Goal: Task Accomplishment & Management: Complete application form

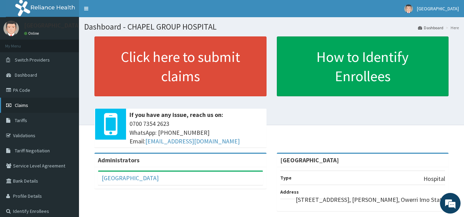
click at [19, 102] on link "Claims" at bounding box center [39, 104] width 79 height 15
click at [24, 86] on link "PA Code" at bounding box center [39, 89] width 79 height 15
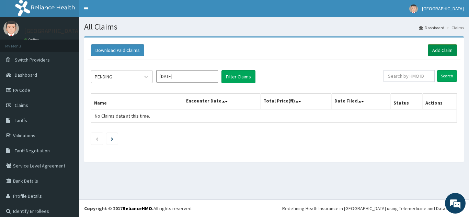
click at [441, 46] on link "Add Claim" at bounding box center [442, 50] width 29 height 12
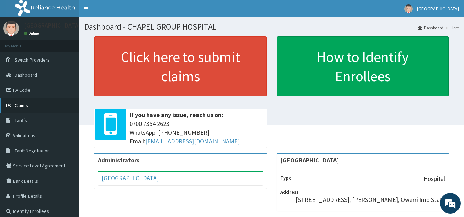
click at [19, 102] on span "Claims" at bounding box center [21, 105] width 13 height 6
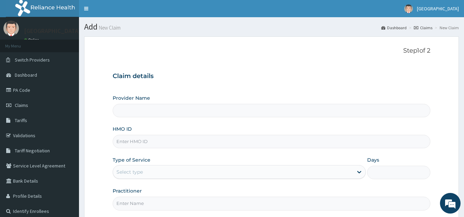
type input "[GEOGRAPHIC_DATA]"
click at [210, 142] on input "HMO ID" at bounding box center [272, 141] width 318 height 13
type input "SFA/10239/A"
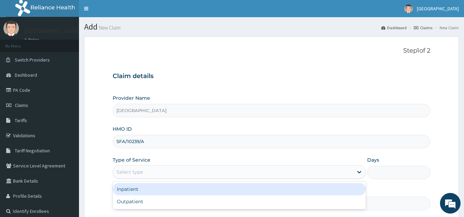
click at [167, 173] on div "Select type" at bounding box center [233, 171] width 240 height 11
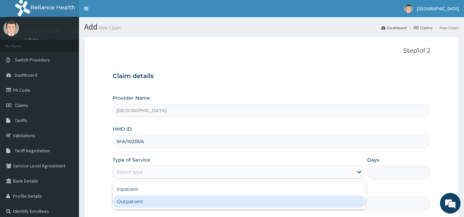
click at [141, 199] on div "Outpatient" at bounding box center [239, 201] width 253 height 12
type input "1"
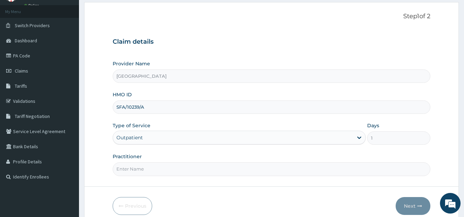
scroll to position [66, 0]
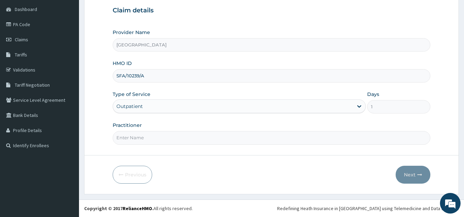
click at [184, 140] on input "Practitioner" at bounding box center [272, 137] width 318 height 13
type input "DR ATTAMA"
click at [406, 174] on button "Next" at bounding box center [412, 174] width 35 height 18
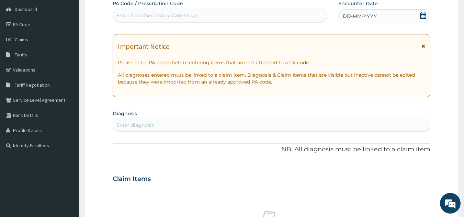
click at [182, 14] on div "Enter Code(Secondary Care Only)" at bounding box center [156, 15] width 81 height 7
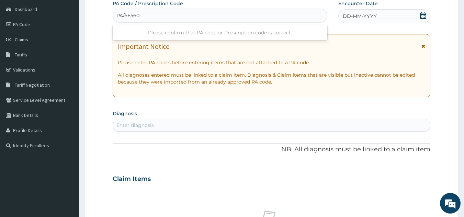
type input "PA/5E5607"
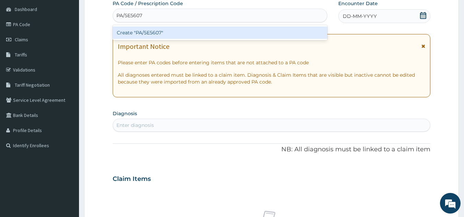
click at [172, 32] on div "Create "PA/5E5607"" at bounding box center [220, 32] width 215 height 12
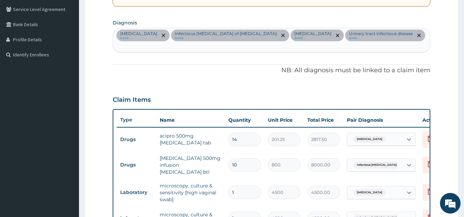
scroll to position [152, 0]
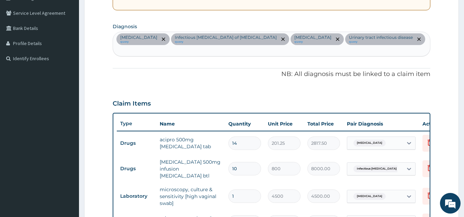
click at [375, 39] on div "Sepsis query Infectious enteritis of intestine query Candidiasis query Urinary …" at bounding box center [271, 44] width 317 height 24
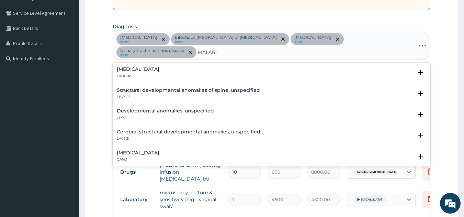
type input "[MEDICAL_DATA]"
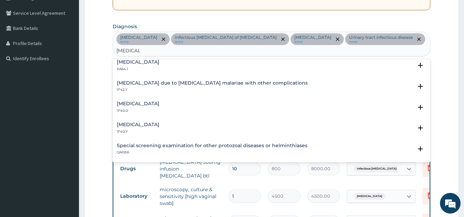
scroll to position [206, 0]
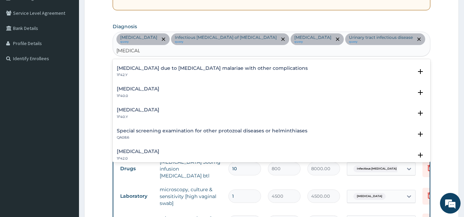
click at [159, 107] on h4 "[MEDICAL_DATA]" at bounding box center [138, 109] width 43 height 5
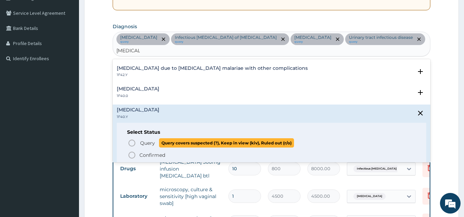
click at [131, 139] on icon "status option query" at bounding box center [132, 143] width 8 height 8
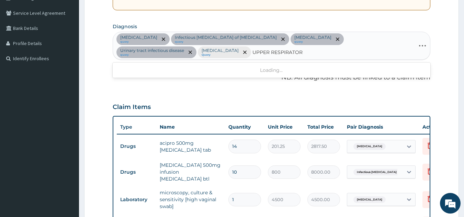
type input "UPPER RESPIRATORY"
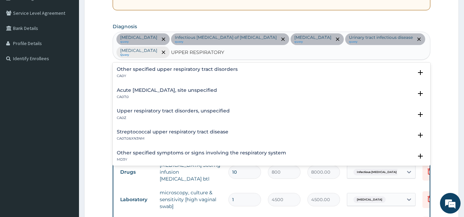
click at [151, 91] on h4 "Acute upper respiratory infection, site unspecified" at bounding box center [167, 90] width 100 height 5
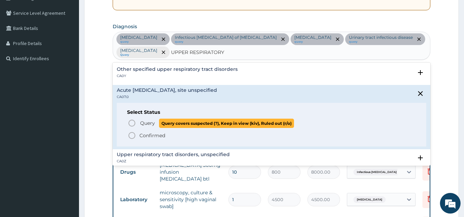
click at [132, 122] on icon "status option query" at bounding box center [132, 123] width 8 height 8
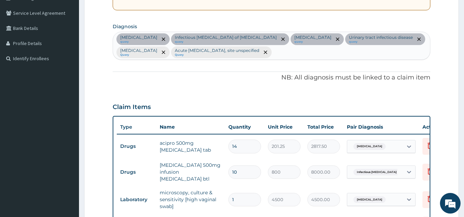
scroll to position [342, 0]
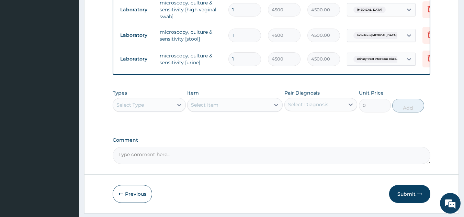
click at [154, 107] on div "Select Type" at bounding box center [143, 104] width 60 height 11
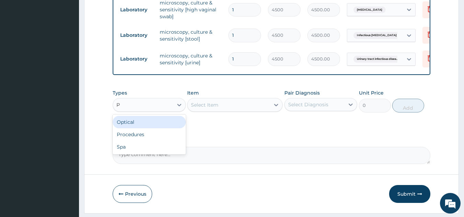
type input "PR"
click at [154, 119] on div "Procedures" at bounding box center [149, 122] width 73 height 12
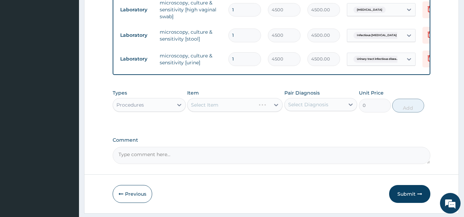
click at [210, 104] on div "Select Item" at bounding box center [234, 105] width 95 height 14
click at [210, 107] on div "Select Item" at bounding box center [234, 105] width 95 height 14
click at [212, 106] on div "Select Item" at bounding box center [234, 105] width 95 height 14
click at [215, 105] on div "Select Item" at bounding box center [204, 104] width 27 height 7
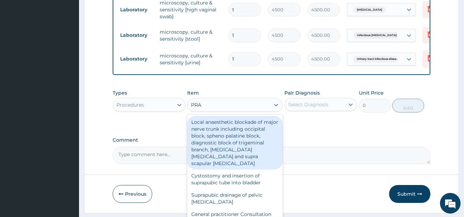
type input "PRAC"
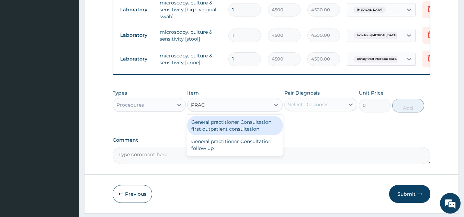
click at [228, 125] on div "General practitioner Consultation first outpatient consultation" at bounding box center [234, 125] width 95 height 19
type input "2400"
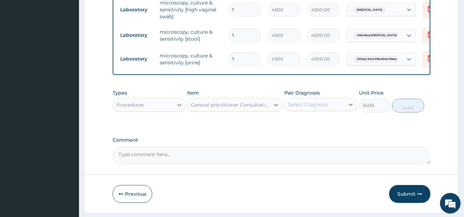
click at [301, 107] on div "Select Diagnosis" at bounding box center [308, 104] width 40 height 7
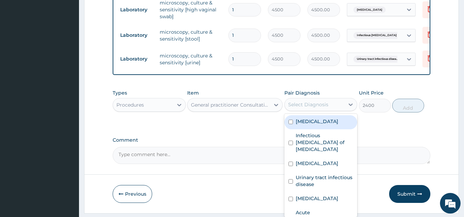
click at [311, 125] on label "Sepsis" at bounding box center [316, 121] width 43 height 7
checkbox input "true"
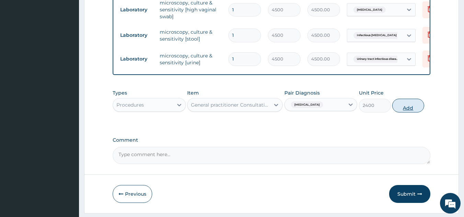
click at [402, 105] on button "Add" at bounding box center [408, 105] width 32 height 14
type input "0"
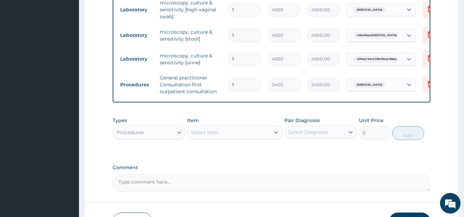
click at [163, 134] on div "Procedures" at bounding box center [143, 132] width 60 height 11
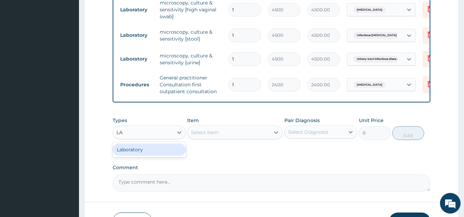
type input "LAB"
click at [166, 149] on div "Laboratory" at bounding box center [149, 149] width 73 height 12
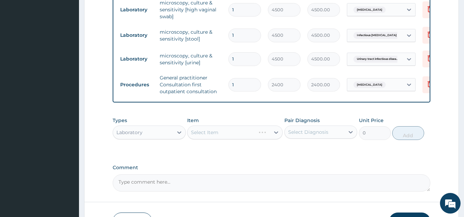
click at [216, 133] on div "Select Item" at bounding box center [234, 132] width 95 height 14
click at [219, 133] on div "Select Item" at bounding box center [234, 132] width 95 height 14
click at [219, 133] on div "Select Item" at bounding box center [228, 132] width 82 height 11
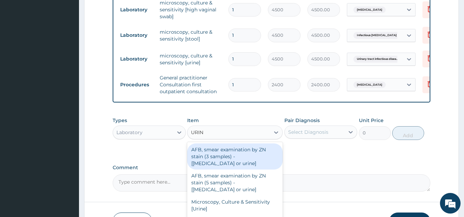
type input "URINA"
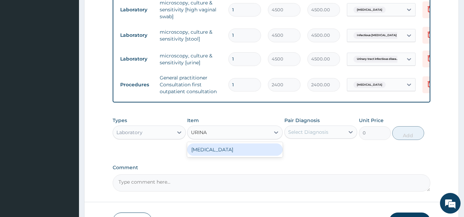
click at [229, 149] on div "[MEDICAL_DATA]" at bounding box center [234, 149] width 95 height 12
type input "2000"
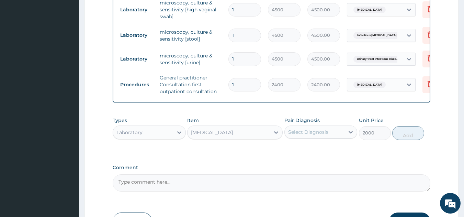
click at [295, 133] on div "Select Diagnosis" at bounding box center [308, 131] width 40 height 7
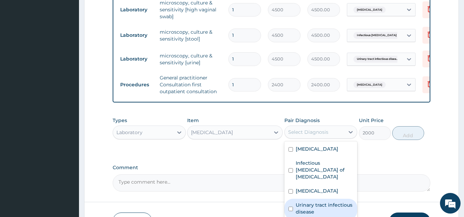
click at [307, 201] on label "Urinary tract infectious disease" at bounding box center [324, 208] width 58 height 14
checkbox input "true"
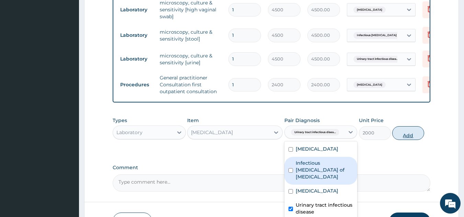
click at [405, 138] on button "Add" at bounding box center [408, 133] width 32 height 14
type input "0"
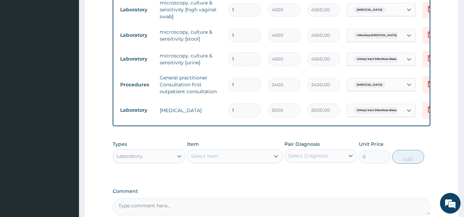
click at [212, 154] on div "Select Item" at bounding box center [204, 155] width 27 height 7
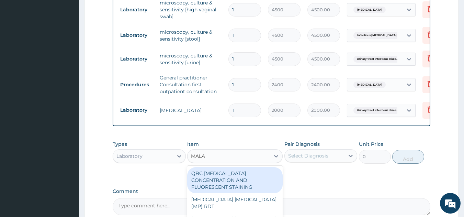
type input "MALAR"
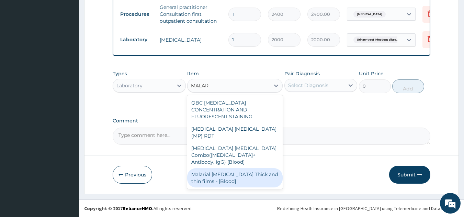
click at [228, 168] on div "Malarial [MEDICAL_DATA] Thick and thin films - [Blood]" at bounding box center [234, 177] width 95 height 19
type input "1500"
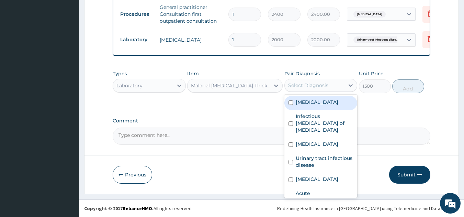
click at [315, 85] on div "Select Diagnosis" at bounding box center [308, 85] width 40 height 7
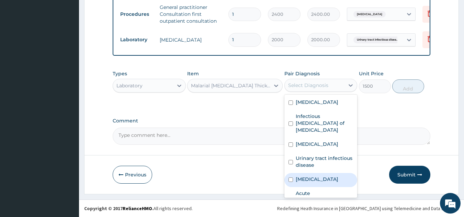
click at [314, 177] on label "[MEDICAL_DATA]" at bounding box center [316, 178] width 43 height 7
checkbox input "true"
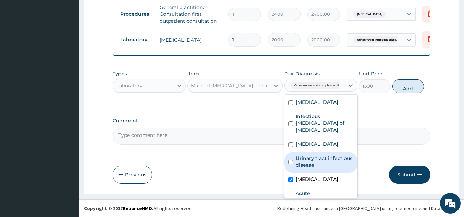
click at [410, 86] on button "Add" at bounding box center [408, 86] width 32 height 14
type input "0"
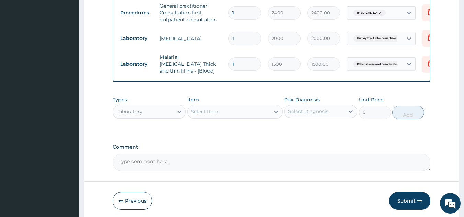
click at [221, 109] on div "Select Item" at bounding box center [228, 111] width 82 height 11
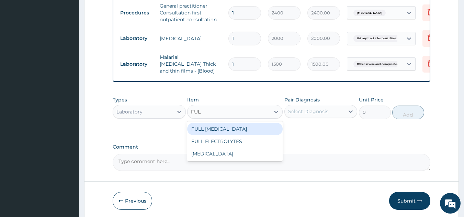
type input "FULL"
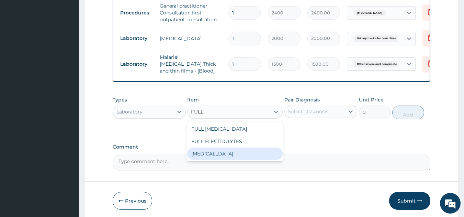
click at [209, 151] on div "[MEDICAL_DATA]" at bounding box center [234, 153] width 95 height 12
type input "5000"
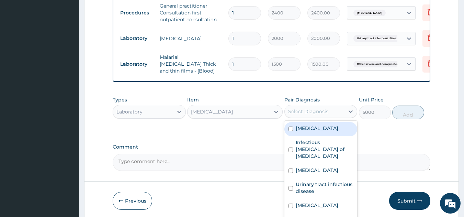
click at [303, 108] on div "Select Diagnosis" at bounding box center [308, 111] width 40 height 7
click at [298, 122] on div "[MEDICAL_DATA]" at bounding box center [320, 129] width 73 height 14
checkbox input "true"
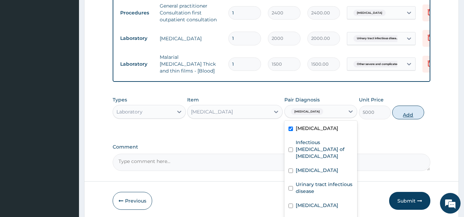
click at [401, 109] on button "Add" at bounding box center [408, 112] width 32 height 14
type input "0"
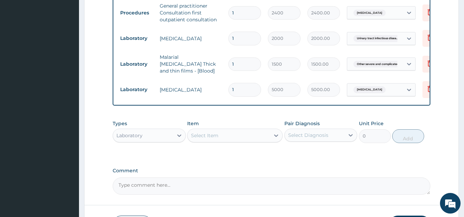
click at [142, 135] on div "Laboratory" at bounding box center [143, 135] width 60 height 11
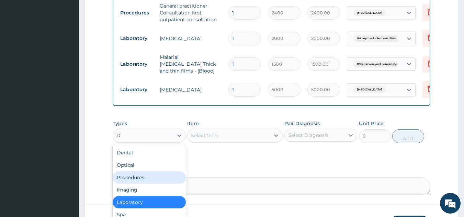
type input "DR"
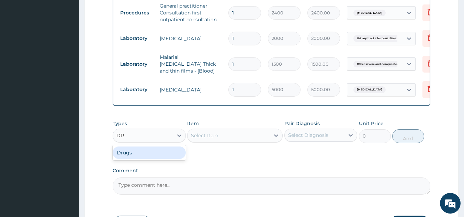
click at [137, 146] on div "Drugs" at bounding box center [149, 152] width 73 height 12
click at [205, 135] on div "Select Item" at bounding box center [234, 135] width 95 height 14
click at [205, 135] on div "Select Item" at bounding box center [204, 135] width 27 height 7
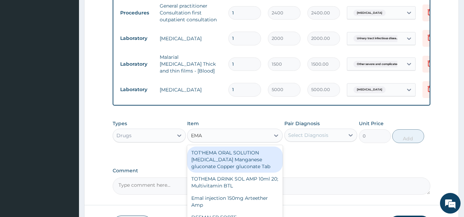
type input "EMAL"
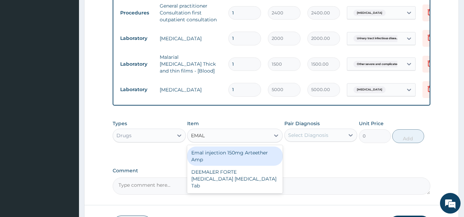
click at [226, 150] on div "Emal injection 150mg Arteether Amp" at bounding box center [234, 155] width 95 height 19
type input "839.5"
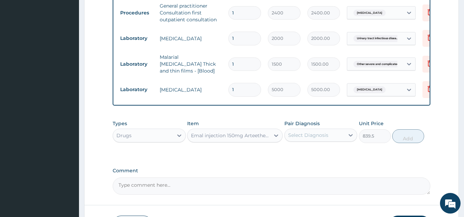
click at [313, 131] on div "Select Diagnosis" at bounding box center [308, 134] width 40 height 7
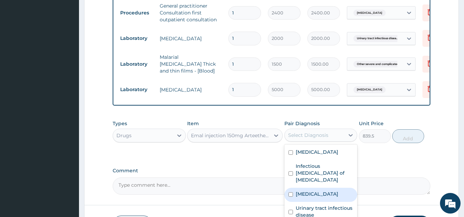
scroll to position [461, 0]
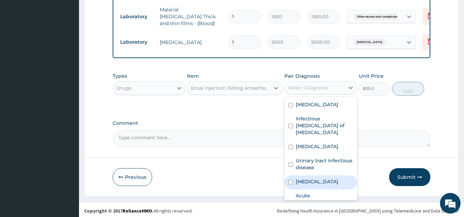
click at [314, 178] on label "Other severe and complicated Plasmodium falciparum malaria" at bounding box center [316, 181] width 43 height 7
checkbox input "true"
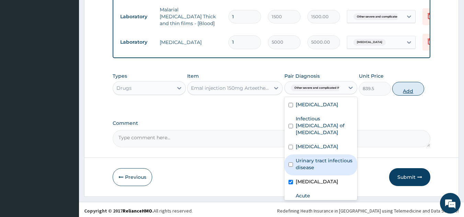
click at [406, 88] on button "Add" at bounding box center [408, 89] width 32 height 14
type input "0"
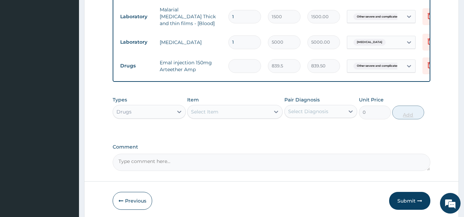
type input "0.00"
type input "3"
type input "2518.50"
type input "3"
click at [198, 108] on div "Select Item" at bounding box center [204, 111] width 27 height 7
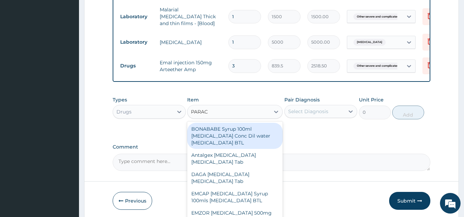
type input "PARACE"
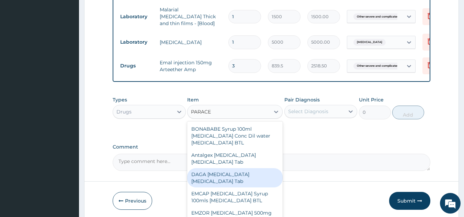
click at [216, 171] on div "DAGA [MEDICAL_DATA] [MEDICAL_DATA] Tab" at bounding box center [234, 177] width 95 height 19
type input "23"
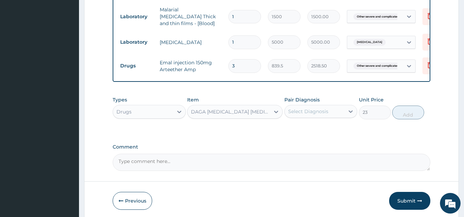
click at [303, 108] on div "Select Diagnosis" at bounding box center [308, 111] width 40 height 7
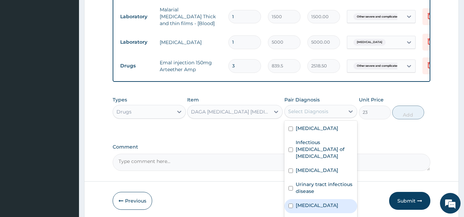
click at [307, 201] on label "[MEDICAL_DATA]" at bounding box center [316, 204] width 43 height 7
checkbox input "true"
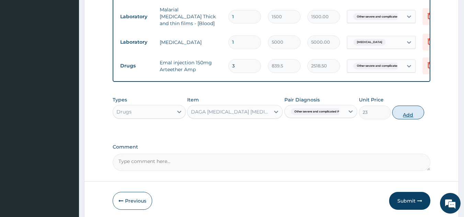
click at [396, 112] on button "Add" at bounding box center [408, 112] width 32 height 14
type input "0"
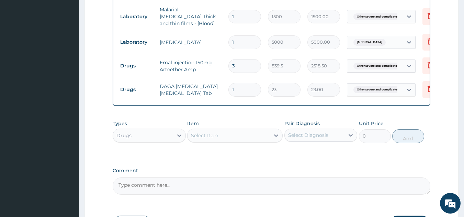
type input "18"
type input "414.00"
type input "18"
click at [210, 132] on div "Select Item" at bounding box center [204, 135] width 27 height 7
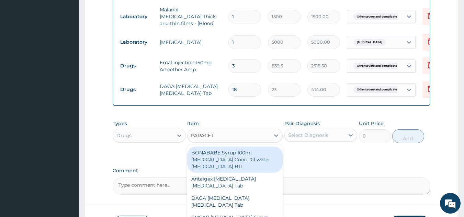
type input "PARACETA"
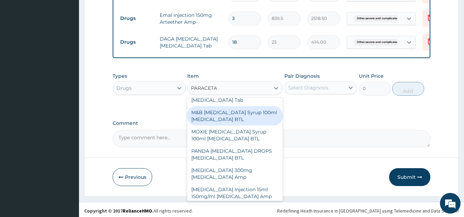
scroll to position [186, 0]
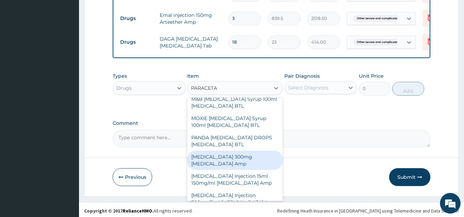
click at [220, 155] on div "[MEDICAL_DATA] 300mg [MEDICAL_DATA] Amp" at bounding box center [234, 159] width 95 height 19
type input "230"
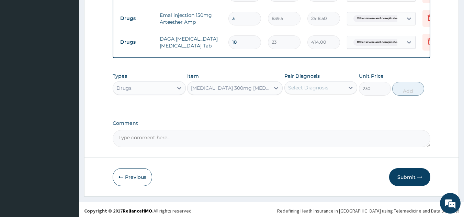
click at [306, 85] on div "Select Diagnosis" at bounding box center [308, 87] width 40 height 7
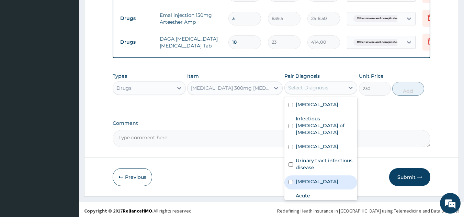
click at [305, 178] on label "[MEDICAL_DATA]" at bounding box center [316, 181] width 43 height 7
checkbox input "true"
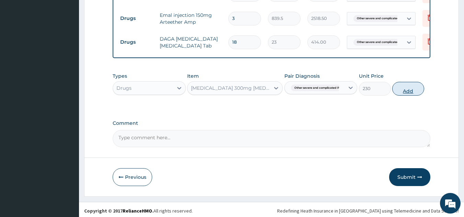
click at [404, 85] on button "Add" at bounding box center [408, 89] width 32 height 14
type input "0"
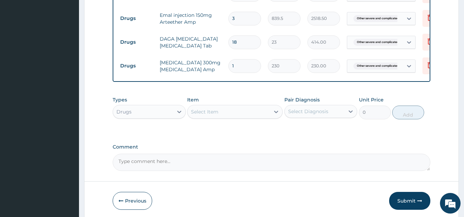
click at [214, 108] on div "Select Item" at bounding box center [204, 111] width 27 height 7
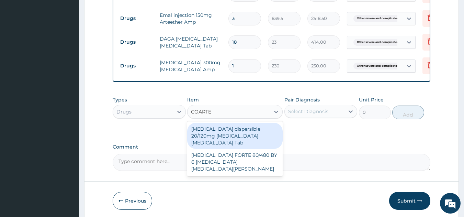
type input "COARTEM"
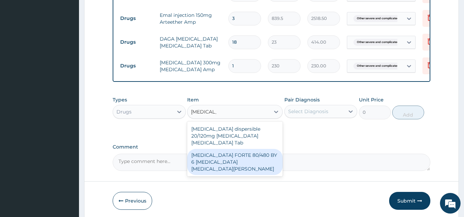
click at [210, 149] on div "[MEDICAL_DATA] FORTE 80/480 BY 6 [MEDICAL_DATA] [MEDICAL_DATA][PERSON_NAME]" at bounding box center [234, 162] width 95 height 26
type input "3220"
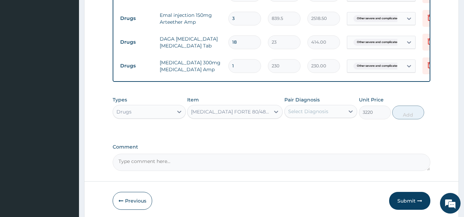
click at [316, 109] on div "Select Diagnosis" at bounding box center [308, 111] width 40 height 7
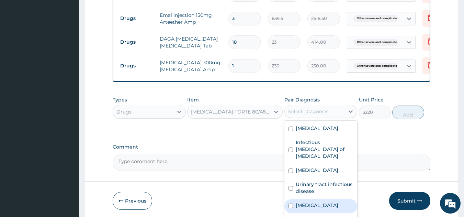
click at [314, 201] on label "[MEDICAL_DATA]" at bounding box center [316, 204] width 43 height 7
checkbox input "true"
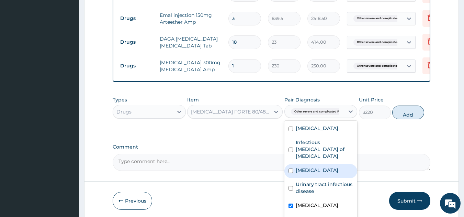
click at [406, 112] on button "Add" at bounding box center [408, 112] width 32 height 14
type input "0"
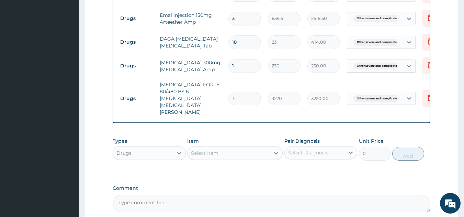
click at [197, 149] on div "Select Item" at bounding box center [204, 152] width 27 height 7
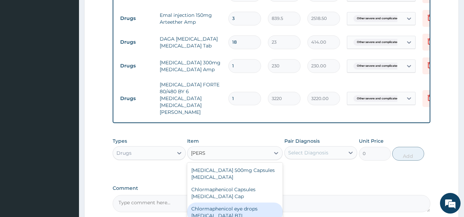
type input "LORAT"
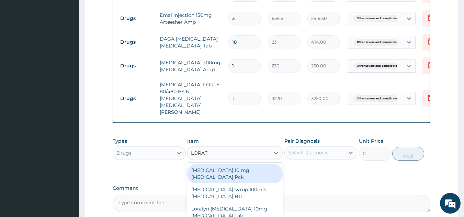
click at [223, 164] on div "[MEDICAL_DATA] 10 mg [MEDICAL_DATA] Pck" at bounding box center [234, 173] width 95 height 19
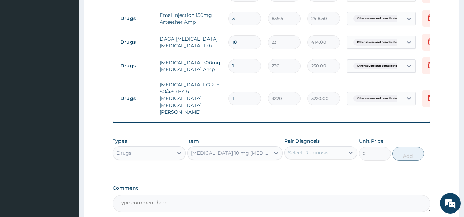
type input "805"
click at [291, 149] on div "Select Diagnosis" at bounding box center [308, 152] width 40 height 7
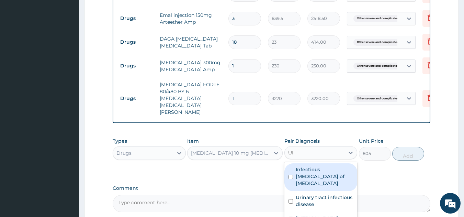
type input "UPP"
click at [314, 166] on label "Acute [MEDICAL_DATA], site unspecified" at bounding box center [324, 176] width 58 height 21
checkbox input "true"
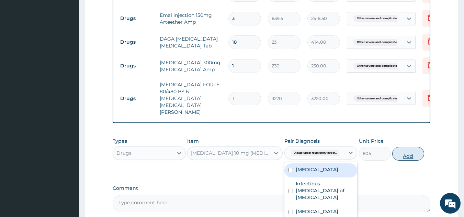
click at [400, 147] on button "Add" at bounding box center [408, 154] width 32 height 14
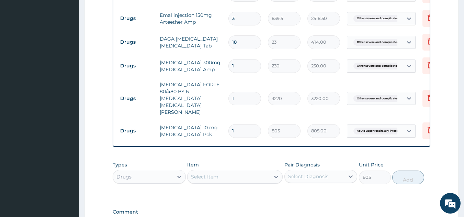
type input "0"
click at [233, 171] on div "Select Item" at bounding box center [228, 176] width 82 height 11
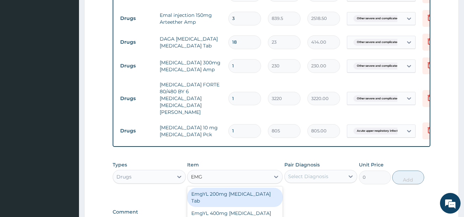
type input "EMGY"
click at [233, 187] on div "EmgYL 200mg [MEDICAL_DATA] Tab" at bounding box center [234, 196] width 95 height 19
type input "34.5"
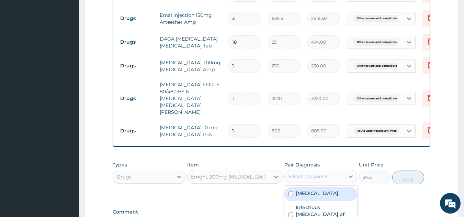
click at [314, 173] on div "Select Diagnosis" at bounding box center [308, 176] width 40 height 7
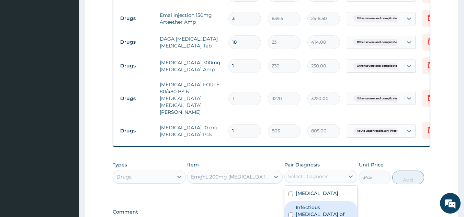
click at [308, 203] on label "Infectious enteritis of intestine" at bounding box center [324, 213] width 58 height 21
checkbox input "true"
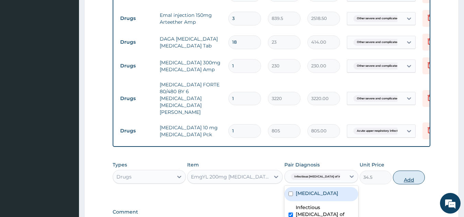
click at [398, 170] on button "Add" at bounding box center [409, 177] width 32 height 14
type input "0"
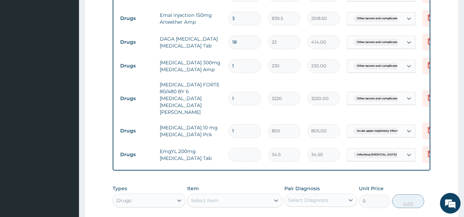
type input "0.00"
type input "4"
type input "138.00"
type input "42"
type input "1449.00"
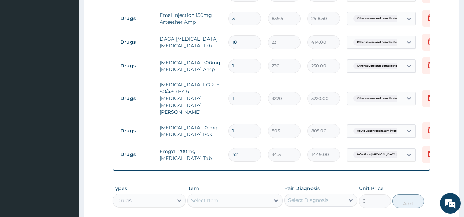
type input "42"
click at [287, 200] on div "Types Drugs Item Select Item Pair Diagnosis Select Diagnosis Unit Price 0 Add" at bounding box center [272, 201] width 318 height 40
click at [254, 63] on input "1" at bounding box center [244, 65] width 33 height 13
type input "0.00"
type input "2"
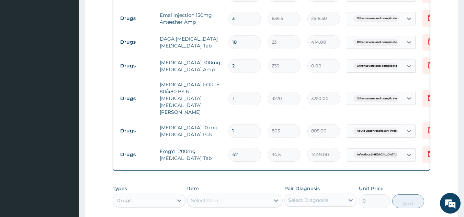
type input "460.00"
type input "2"
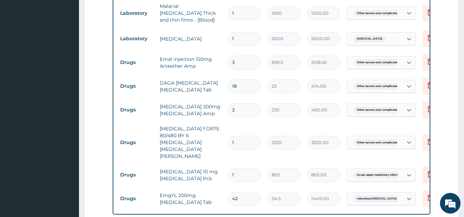
scroll to position [607, 0]
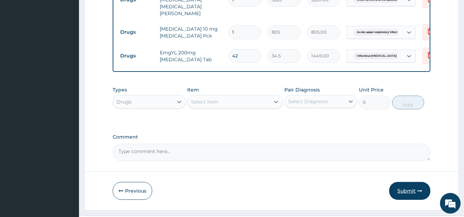
click at [407, 182] on button "Submit" at bounding box center [409, 191] width 41 height 18
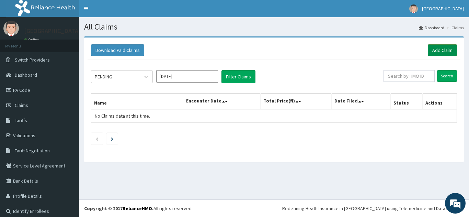
click at [445, 51] on link "Add Claim" at bounding box center [442, 50] width 29 height 12
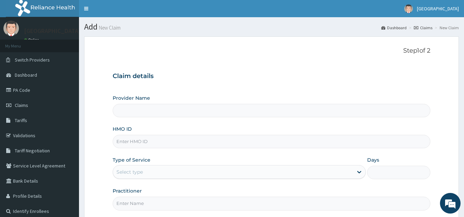
type input "[GEOGRAPHIC_DATA]"
click at [168, 142] on input "HMO ID" at bounding box center [272, 141] width 318 height 13
type input "NNI/10152/A"
click at [133, 167] on div "Select type" at bounding box center [233, 171] width 240 height 11
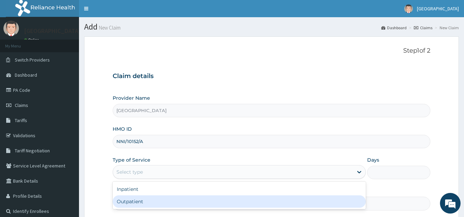
click at [127, 197] on div "Outpatient" at bounding box center [239, 201] width 253 height 12
type input "1"
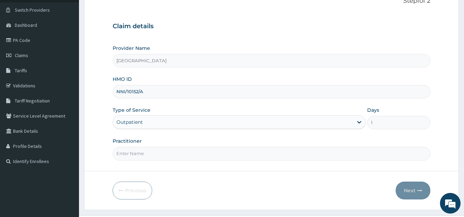
scroll to position [66, 0]
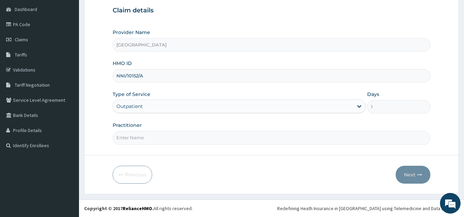
click at [160, 137] on input "Practitioner" at bounding box center [272, 137] width 318 height 13
type input "DR JOSHUA"
click at [414, 172] on button "Next" at bounding box center [412, 174] width 35 height 18
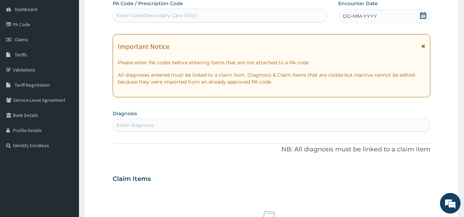
click at [358, 14] on span "DD-MM-YYYY" at bounding box center [359, 16] width 34 height 7
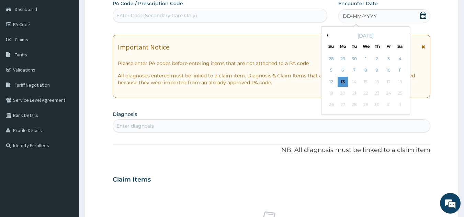
click at [326, 33] on div "October 2025" at bounding box center [365, 35] width 83 height 7
click at [326, 36] on button "Previous Month" at bounding box center [326, 35] width 3 height 3
click at [386, 93] on div "26" at bounding box center [388, 93] width 10 height 10
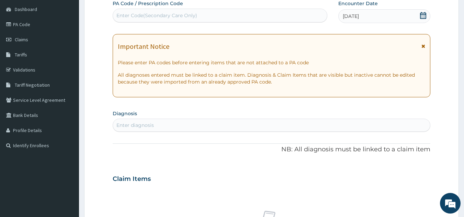
click at [194, 121] on div "Enter diagnosis" at bounding box center [271, 124] width 317 height 11
click at [188, 125] on div "Enter diagnosis" at bounding box center [271, 124] width 317 height 11
type input "UTI"
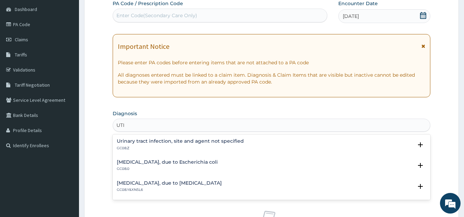
click at [128, 144] on div "Urinary tract infection, site and agent not specified GC08.Z" at bounding box center [180, 144] width 127 height 12
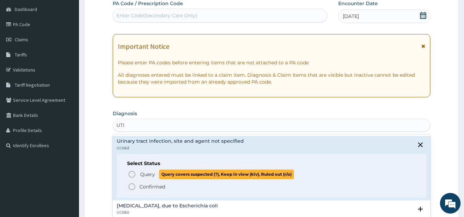
click at [131, 174] on icon "status option query" at bounding box center [132, 174] width 8 height 8
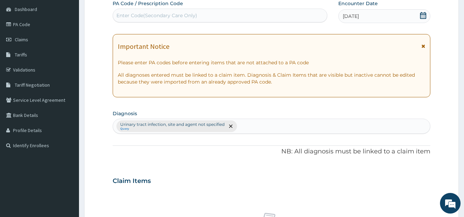
scroll to position [255, 0]
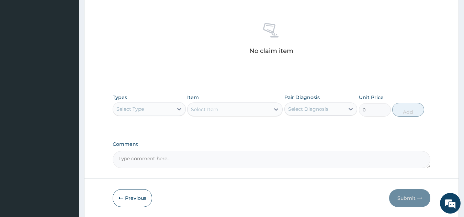
click at [154, 107] on div "Select Type" at bounding box center [143, 108] width 60 height 11
type input "PRO"
click at [152, 125] on div "Procedures" at bounding box center [149, 126] width 73 height 12
click at [200, 106] on div "Select Item" at bounding box center [234, 109] width 95 height 14
click at [202, 107] on div "Select Item" at bounding box center [234, 109] width 95 height 14
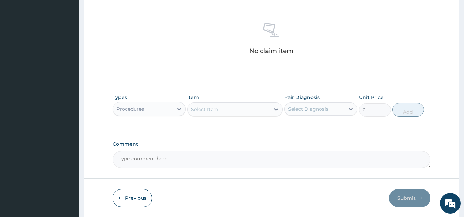
click at [206, 108] on div "Select Item" at bounding box center [204, 109] width 27 height 7
type input "PRACT"
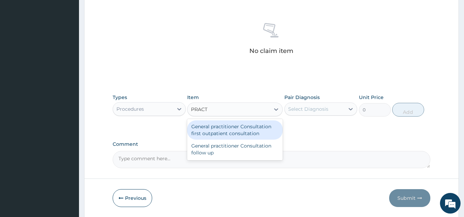
click at [209, 127] on div "General practitioner Consultation first outpatient consultation" at bounding box center [234, 129] width 95 height 19
type input "2400"
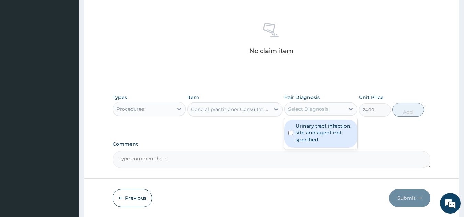
click at [299, 107] on div "Select Diagnosis" at bounding box center [308, 108] width 40 height 7
click at [323, 127] on label "Urinary tract infection, site and agent not specified" at bounding box center [324, 132] width 58 height 21
checkbox input "true"
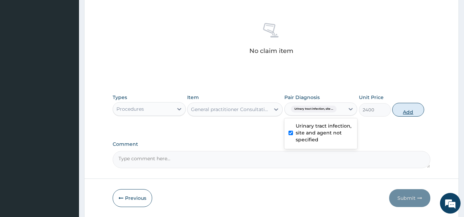
click at [402, 112] on button "Add" at bounding box center [408, 110] width 32 height 14
type input "0"
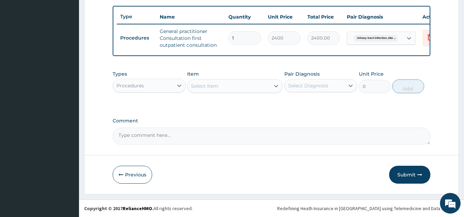
scroll to position [255, 0]
click at [208, 90] on div "Select Item" at bounding box center [228, 85] width 82 height 11
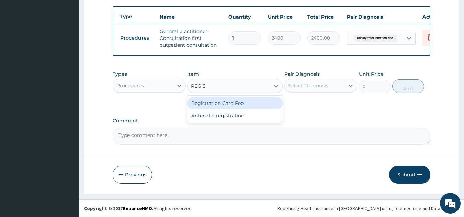
type input "REGIST"
click at [225, 99] on div "Registration Card Fee" at bounding box center [234, 103] width 95 height 12
type input "2000"
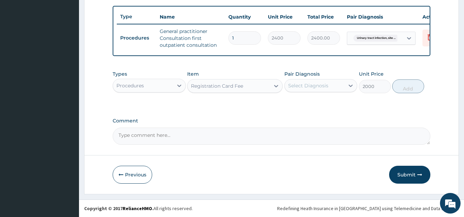
click at [311, 83] on div "Select Diagnosis" at bounding box center [308, 85] width 40 height 7
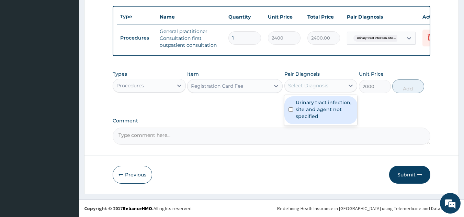
click at [306, 113] on label "Urinary tract infection, site and agent not specified" at bounding box center [324, 109] width 58 height 21
checkbox input "true"
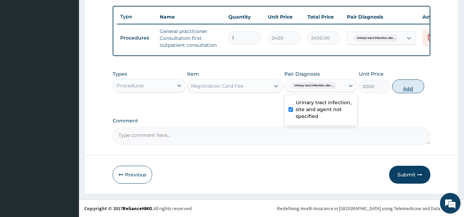
click at [414, 83] on button "Add" at bounding box center [408, 86] width 32 height 14
type input "0"
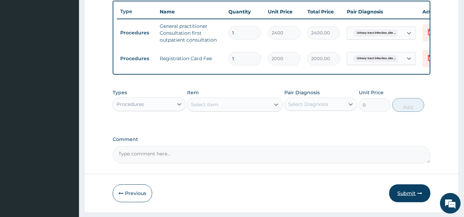
click at [408, 193] on button "Submit" at bounding box center [409, 193] width 41 height 18
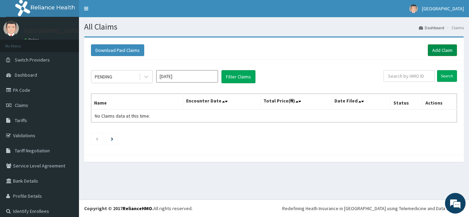
click at [437, 49] on link "Add Claim" at bounding box center [442, 50] width 29 height 12
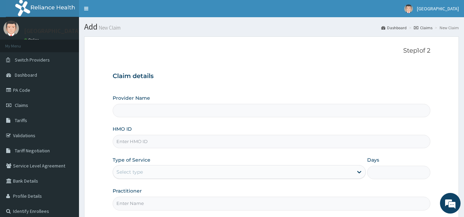
click at [225, 138] on input "HMO ID" at bounding box center [272, 141] width 318 height 13
type input "SFA"
type input "[GEOGRAPHIC_DATA]"
type input "SFA/14353/A"
click at [190, 169] on div "Select type" at bounding box center [233, 171] width 240 height 11
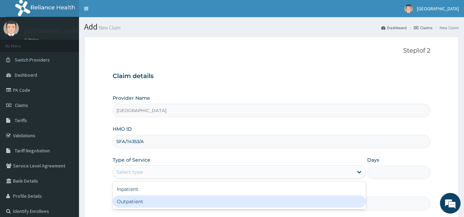
click at [155, 199] on div "Outpatient" at bounding box center [239, 201] width 253 height 12
type input "1"
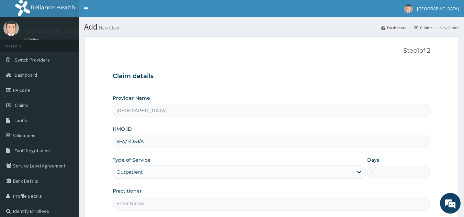
click at [160, 206] on input "Practitioner" at bounding box center [272, 202] width 318 height 13
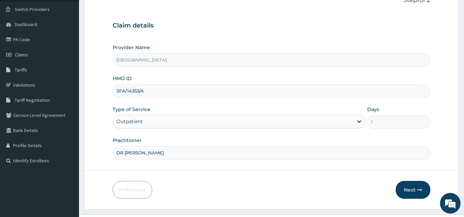
scroll to position [66, 0]
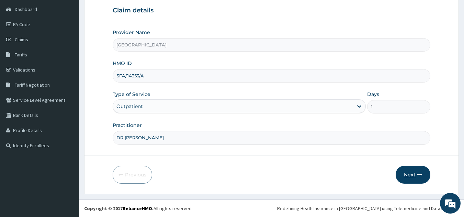
type input "DR JOSHUA"
click at [409, 172] on button "Next" at bounding box center [412, 174] width 35 height 18
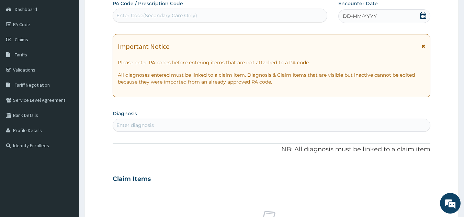
click at [350, 11] on div "DD-MM-YYYY" at bounding box center [384, 16] width 92 height 14
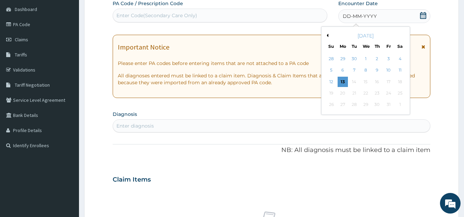
click at [328, 33] on div "October 2025" at bounding box center [365, 35] width 83 height 7
click at [328, 34] on button "Previous Month" at bounding box center [326, 35] width 3 height 3
click at [388, 91] on div "26" at bounding box center [388, 93] width 10 height 10
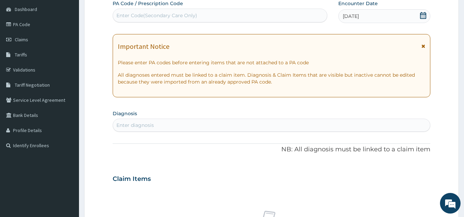
click at [218, 123] on div "Enter diagnosis" at bounding box center [271, 124] width 317 height 11
type input "SEPSIS"
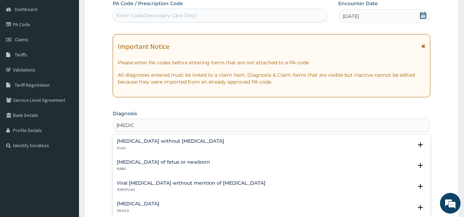
click at [129, 137] on div "Sepsis without septic shock 1G40 Select Status Query Query covers suspected (?)…" at bounding box center [272, 146] width 318 height 21
click at [124, 140] on h4 "Sepsis without septic shock" at bounding box center [170, 140] width 107 height 5
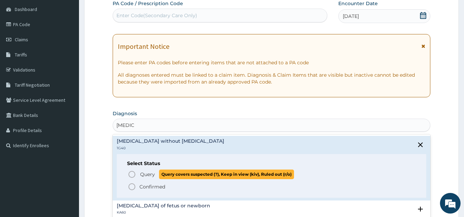
click at [132, 175] on icon "status option query" at bounding box center [132, 174] width 8 height 8
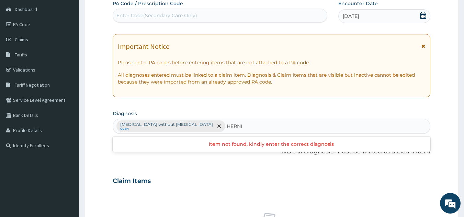
type input "HERNIA"
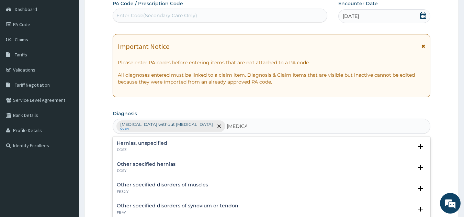
click at [133, 163] on h4 "Other specified hernias" at bounding box center [146, 163] width 59 height 5
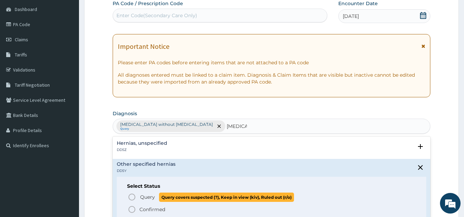
click at [131, 195] on icon "status option query" at bounding box center [132, 197] width 8 height 8
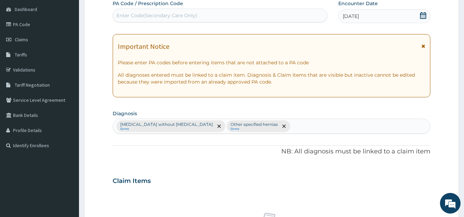
scroll to position [255, 0]
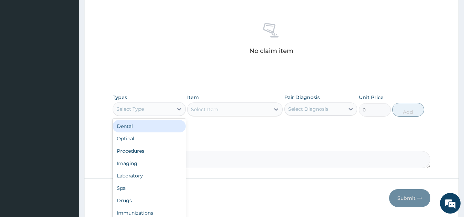
click at [155, 106] on div "Select Type" at bounding box center [143, 108] width 60 height 11
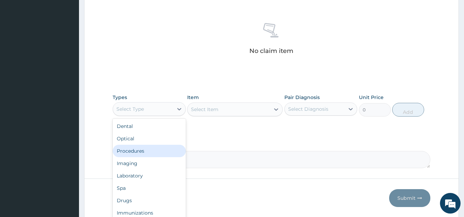
click at [132, 151] on div "Procedures" at bounding box center [149, 150] width 73 height 12
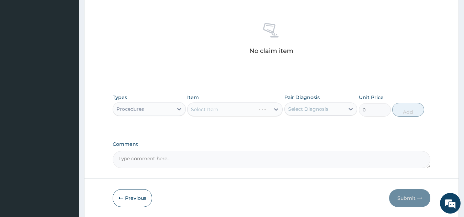
click at [212, 106] on div "Select Item" at bounding box center [234, 109] width 95 height 14
click at [212, 108] on div "Select Item" at bounding box center [234, 109] width 95 height 14
click at [207, 108] on div "Select Item" at bounding box center [204, 109] width 27 height 7
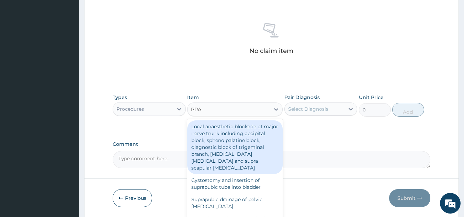
type input "PRAC"
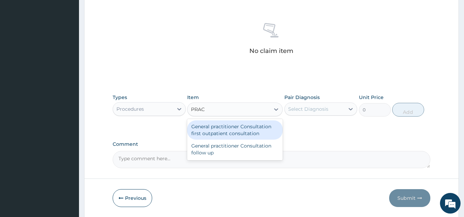
click at [222, 128] on div "General practitioner Consultation first outpatient consultation" at bounding box center [234, 129] width 95 height 19
type input "2400"
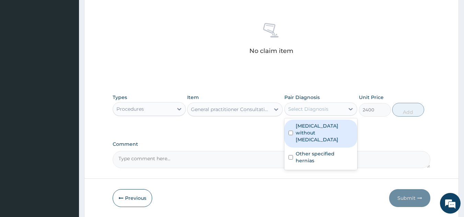
click at [305, 108] on div "Select Diagnosis" at bounding box center [308, 108] width 40 height 7
click at [309, 135] on label "Sepsis without septic shock" at bounding box center [324, 132] width 58 height 21
checkbox input "true"
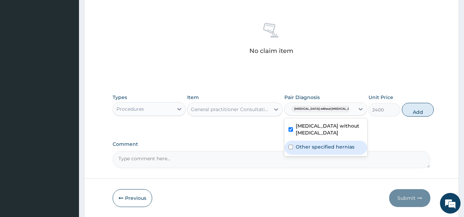
click at [323, 150] on div "Other specified hernias" at bounding box center [325, 147] width 83 height 14
checkbox input "true"
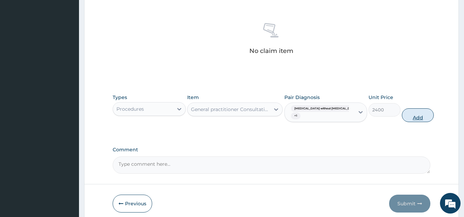
click at [406, 115] on button "Add" at bounding box center [417, 115] width 32 height 14
type input "0"
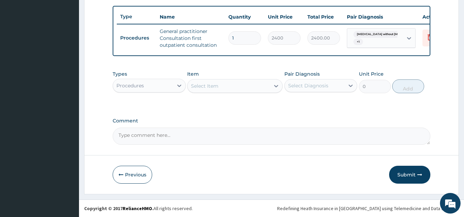
scroll to position [255, 0]
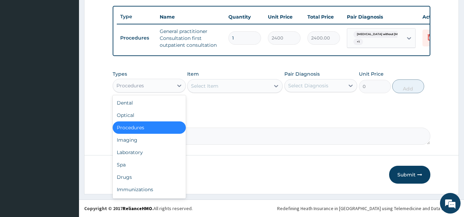
click at [170, 84] on div "Procedures" at bounding box center [143, 85] width 60 height 11
click at [145, 149] on div "Laboratory" at bounding box center [149, 152] width 73 height 12
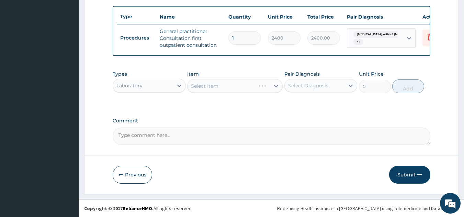
click at [203, 87] on div "Select Item" at bounding box center [234, 86] width 95 height 14
click at [207, 85] on div "Select Item" at bounding box center [204, 85] width 27 height 7
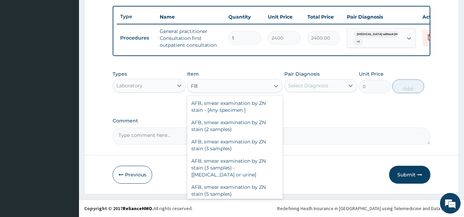
type input "F"
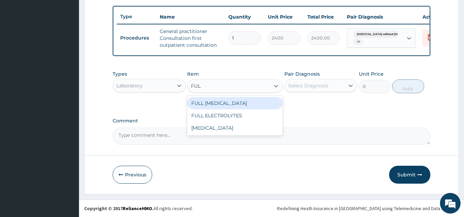
type input "FULL"
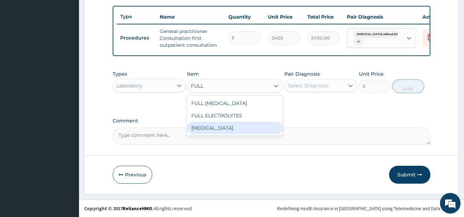
click at [243, 129] on div "[MEDICAL_DATA]" at bounding box center [234, 127] width 95 height 12
type input "5000"
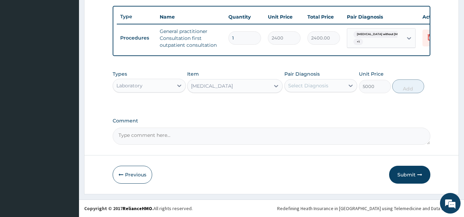
click at [309, 85] on div "Select Diagnosis" at bounding box center [308, 85] width 40 height 7
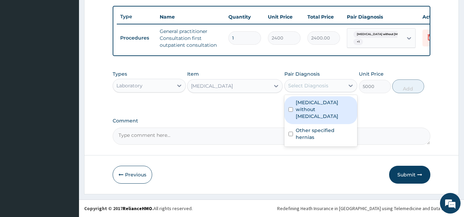
click at [308, 106] on label "Sepsis without septic shock" at bounding box center [324, 109] width 58 height 21
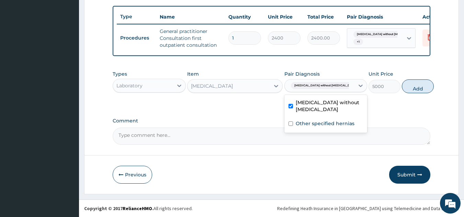
checkbox input "true"
click at [405, 85] on button "Add" at bounding box center [417, 86] width 32 height 14
type input "0"
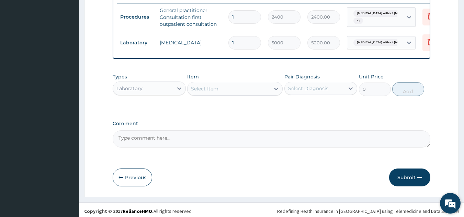
scroll to position [278, 0]
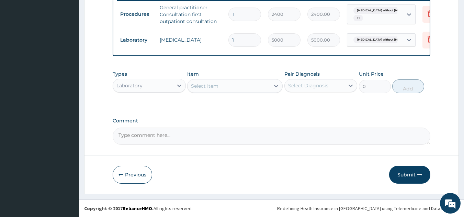
click at [413, 175] on button "Submit" at bounding box center [409, 174] width 41 height 18
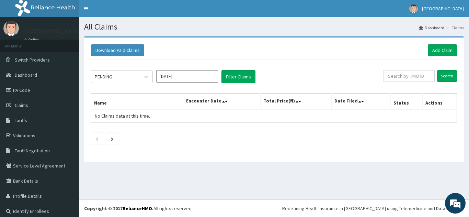
click at [382, 30] on h1 "All Claims" at bounding box center [274, 26] width 380 height 9
click at [440, 49] on link "Add Claim" at bounding box center [442, 50] width 29 height 12
click at [438, 48] on link "Add Claim" at bounding box center [442, 50] width 29 height 12
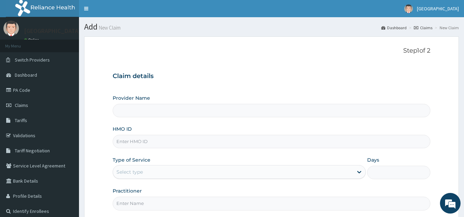
type input "[GEOGRAPHIC_DATA]"
click at [196, 140] on input "HMO ID" at bounding box center [272, 141] width 318 height 13
type input "SKN/10398/A"
click at [164, 170] on div "Select type" at bounding box center [233, 171] width 240 height 11
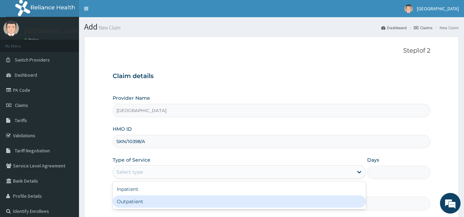
click at [139, 199] on div "Outpatient" at bounding box center [239, 201] width 253 height 12
type input "1"
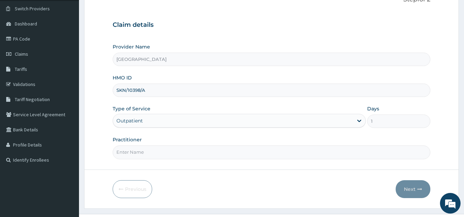
scroll to position [66, 0]
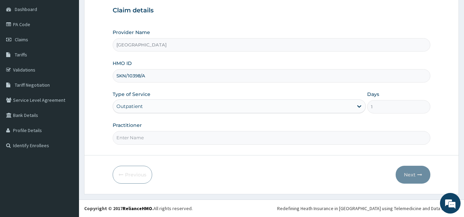
click at [163, 130] on div "Practitioner" at bounding box center [272, 132] width 318 height 23
click at [160, 136] on input "Practitioner" at bounding box center [272, 137] width 318 height 13
type input "[PERSON_NAME]"
click at [403, 169] on button "Next" at bounding box center [412, 174] width 35 height 18
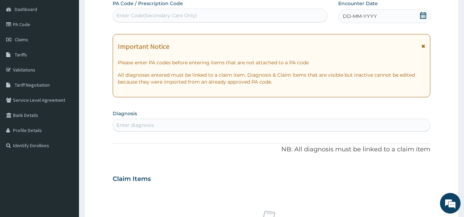
click at [357, 15] on span "DD-MM-YYYY" at bounding box center [359, 16] width 34 height 7
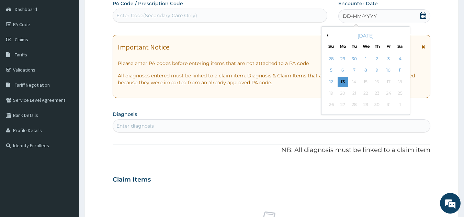
click at [328, 35] on div "[DATE]" at bounding box center [365, 35] width 83 height 7
click at [327, 35] on button "Previous Month" at bounding box center [326, 35] width 3 height 3
click at [356, 91] on div "23" at bounding box center [354, 93] width 10 height 10
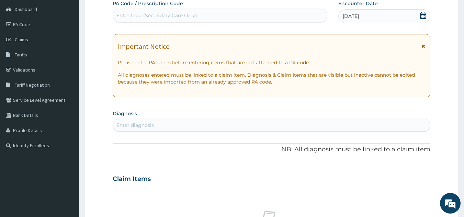
click at [184, 126] on div "Enter diagnosis" at bounding box center [271, 124] width 317 height 11
type input "MALARIA"
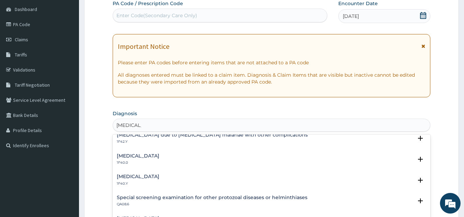
scroll to position [201, 0]
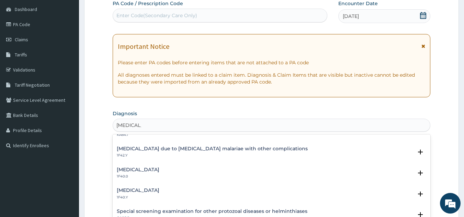
click at [159, 192] on h4 "[MEDICAL_DATA]" at bounding box center [138, 189] width 43 height 5
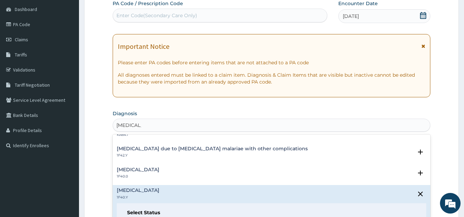
scroll to position [291, 0]
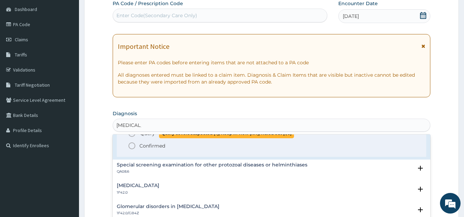
click at [131, 135] on icon "status option query" at bounding box center [132, 133] width 8 height 8
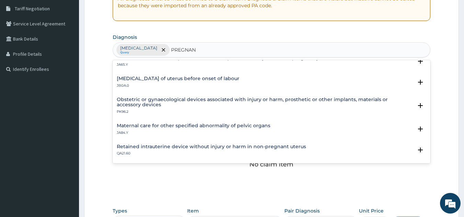
scroll to position [131, 0]
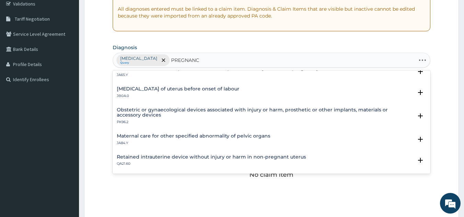
type input "PREGNANCY"
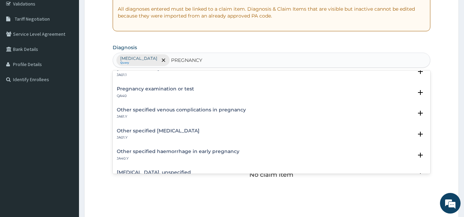
click at [148, 88] on h4 "Pregnancy examination or test" at bounding box center [155, 88] width 77 height 5
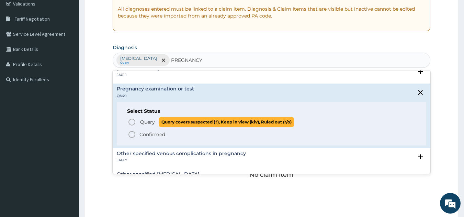
click at [131, 119] on icon "status option query" at bounding box center [132, 122] width 8 height 8
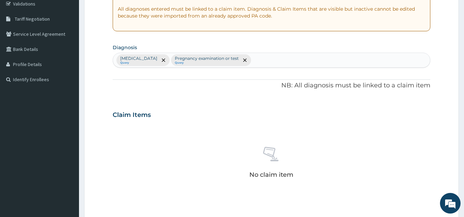
scroll to position [278, 0]
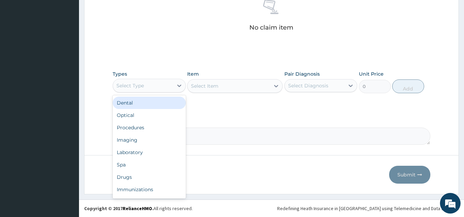
click at [158, 85] on div "Select Type" at bounding box center [143, 85] width 60 height 11
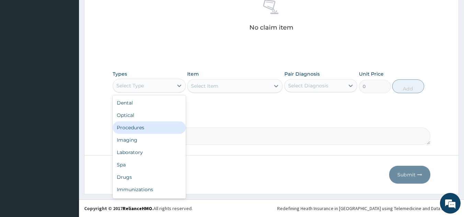
click at [145, 125] on div "Procedures" at bounding box center [149, 127] width 73 height 12
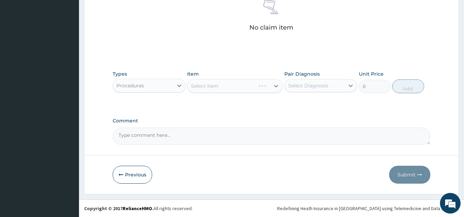
click at [204, 86] on div "Select Item" at bounding box center [234, 86] width 95 height 14
click at [207, 85] on div "Select Item" at bounding box center [204, 85] width 27 height 7
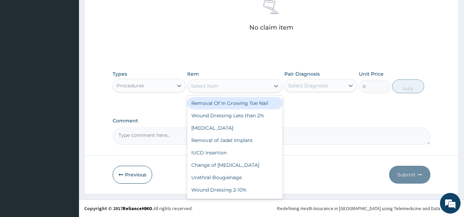
click at [207, 85] on div "Select Item" at bounding box center [204, 85] width 27 height 7
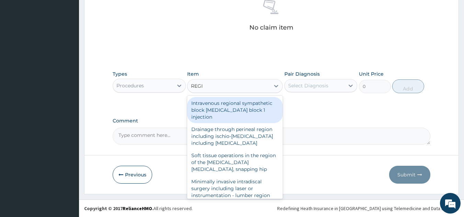
type input "REGIS"
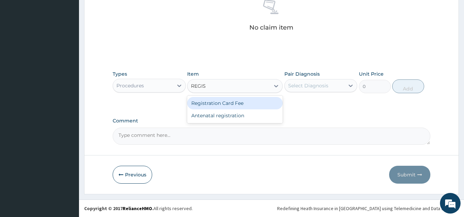
click at [217, 96] on div "Registration Card Fee Antenatal registration" at bounding box center [234, 108] width 95 height 27
click at [221, 101] on div "Registration Card Fee" at bounding box center [234, 103] width 95 height 12
type input "2000"
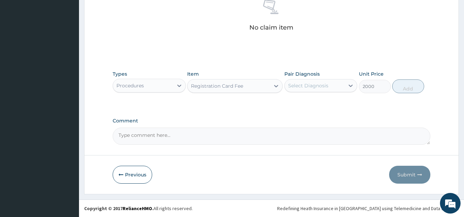
drag, startPoint x: 302, startPoint y: 82, endPoint x: 292, endPoint y: 93, distance: 14.4
click at [302, 82] on div "Select Diagnosis" at bounding box center [308, 85] width 40 height 7
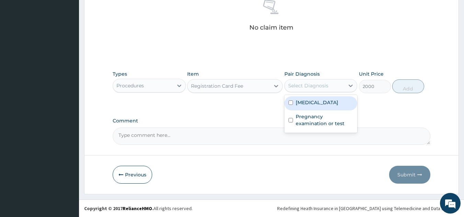
click at [301, 106] on label "Other severe and complicated Plasmodium falciparum malaria" at bounding box center [316, 102] width 43 height 7
checkbox input "true"
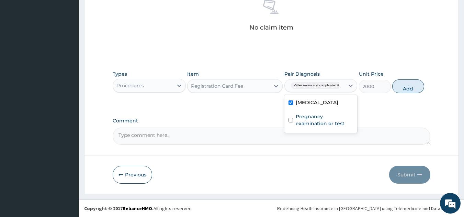
click at [398, 88] on button "Add" at bounding box center [408, 86] width 32 height 14
type input "0"
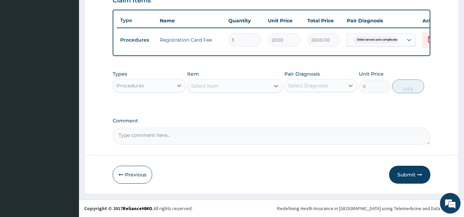
scroll to position [251, 0]
click at [210, 87] on div "Select Item" at bounding box center [204, 85] width 27 height 7
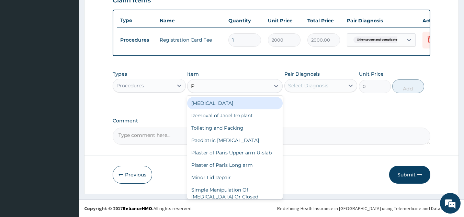
type input "PRAC"
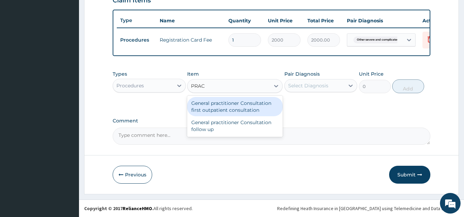
click at [220, 102] on div "General practitioner Consultation first outpatient consultation" at bounding box center [234, 106] width 95 height 19
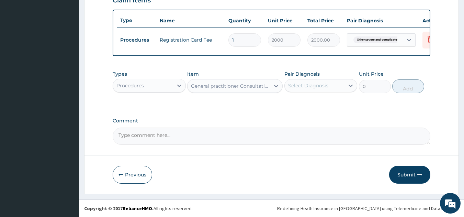
type input "2400"
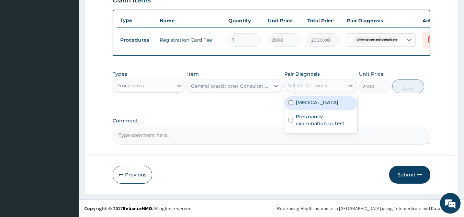
click at [301, 85] on div "Select Diagnosis" at bounding box center [308, 85] width 40 height 7
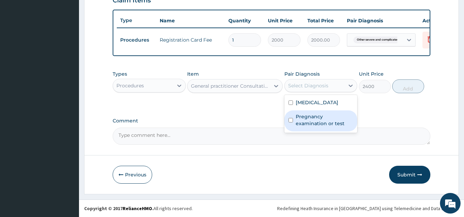
click at [304, 127] on label "Pregnancy examination or test" at bounding box center [324, 120] width 58 height 14
checkbox input "true"
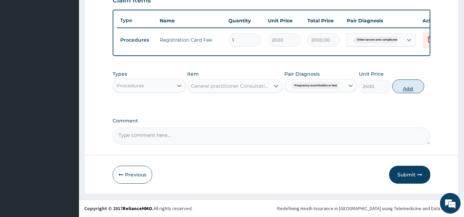
click at [403, 86] on button "Add" at bounding box center [408, 86] width 32 height 14
type input "0"
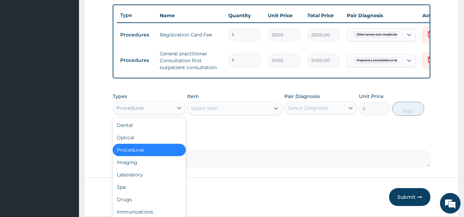
click at [142, 111] on div "Procedures" at bounding box center [129, 107] width 27 height 7
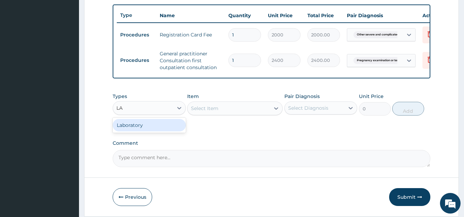
type input "LAB"
click at [150, 131] on div "Laboratory" at bounding box center [149, 125] width 73 height 12
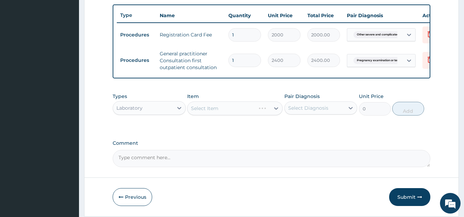
click at [205, 110] on div "Select Item" at bounding box center [234, 108] width 95 height 14
click at [199, 112] on div "Select Item" at bounding box center [204, 108] width 27 height 7
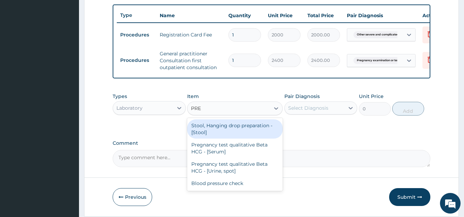
type input "PREG"
click at [229, 138] on div "Pregnancy test qualitative Beta HCG - [Serum]" at bounding box center [234, 128] width 95 height 19
type input "1200"
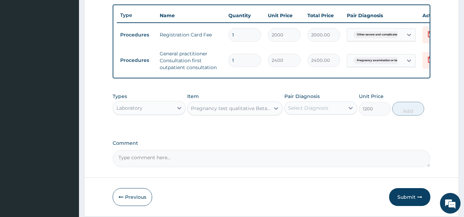
click at [247, 112] on div "Pregnancy test qualitative Beta HCG - [Serum]" at bounding box center [231, 108] width 80 height 7
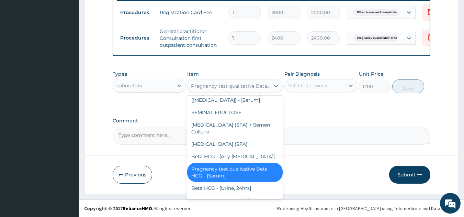
scroll to position [3434, 0]
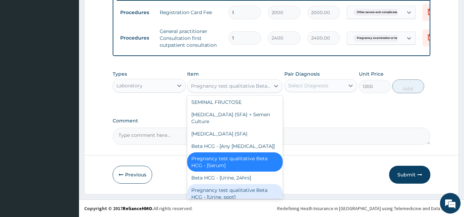
click at [251, 184] on div "Pregnancy test qualitative Beta HCG - [Urine, spot]" at bounding box center [234, 193] width 95 height 19
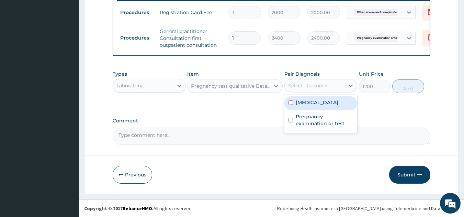
click at [298, 82] on div "Select Diagnosis" at bounding box center [308, 85] width 40 height 7
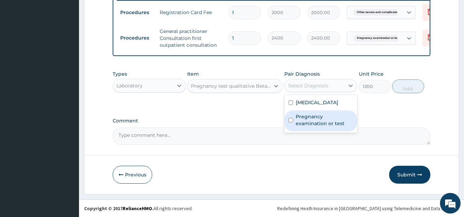
click at [312, 127] on label "Pregnancy examination or test" at bounding box center [324, 120] width 58 height 14
checkbox input "true"
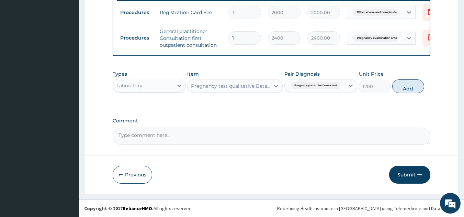
click at [404, 88] on button "Add" at bounding box center [408, 86] width 32 height 14
type input "0"
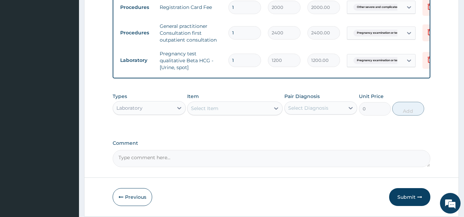
click at [231, 111] on div "Select Item" at bounding box center [228, 108] width 82 height 11
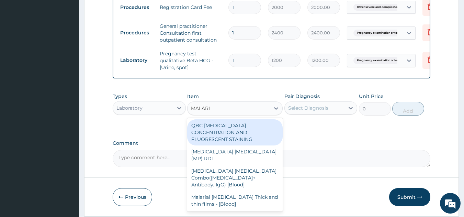
type input "[MEDICAL_DATA]"
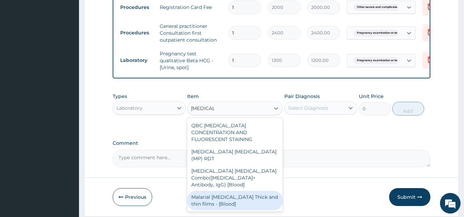
click at [233, 190] on div "Malarial [MEDICAL_DATA] Thick and thin films - [Blood]" at bounding box center [234, 199] width 95 height 19
type input "1500"
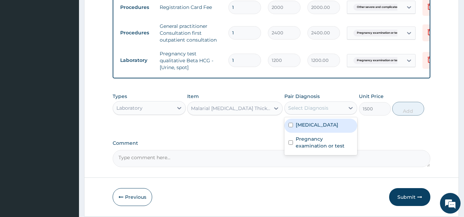
click at [295, 111] on div "Select Diagnosis" at bounding box center [308, 107] width 40 height 7
click at [305, 128] on label "[MEDICAL_DATA]" at bounding box center [316, 124] width 43 height 7
checkbox input "true"
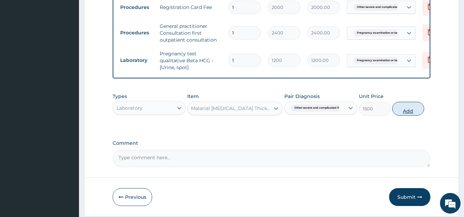
click at [398, 115] on button "Add" at bounding box center [408, 109] width 32 height 14
type input "0"
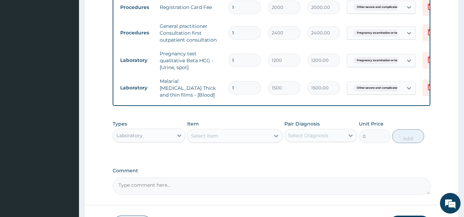
click at [153, 138] on div "Laboratory" at bounding box center [143, 135] width 60 height 11
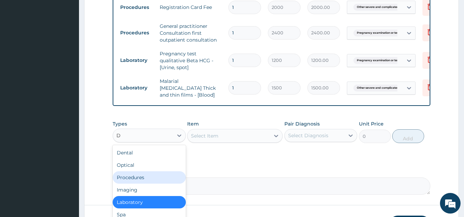
type input "DR"
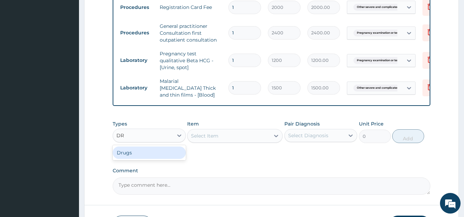
click at [136, 152] on div "Drugs" at bounding box center [149, 152] width 73 height 12
click at [200, 133] on div "Select Item" at bounding box center [234, 136] width 95 height 14
click at [197, 136] on div "Select Item" at bounding box center [234, 136] width 95 height 14
click at [201, 136] on div "Select Item" at bounding box center [204, 135] width 27 height 7
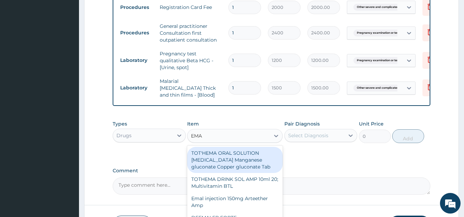
type input "EMAL"
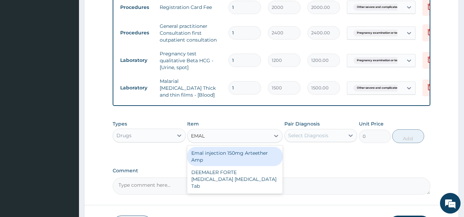
click at [216, 151] on div "Emal injection 150mg Arteether Amp" at bounding box center [234, 156] width 95 height 19
type input "839.5"
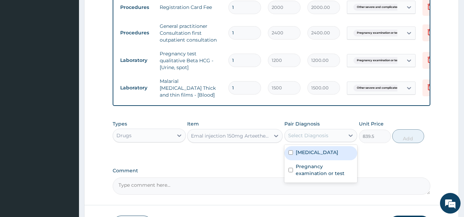
click at [305, 137] on div "Select Diagnosis" at bounding box center [308, 135] width 40 height 7
click at [305, 155] on label "[MEDICAL_DATA]" at bounding box center [316, 152] width 43 height 7
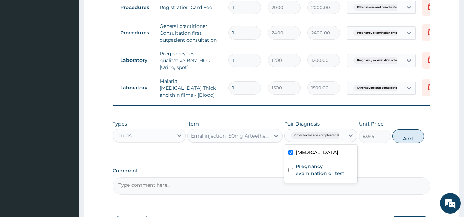
checkbox input "true"
click at [405, 138] on button "Add" at bounding box center [408, 136] width 32 height 14
type input "0"
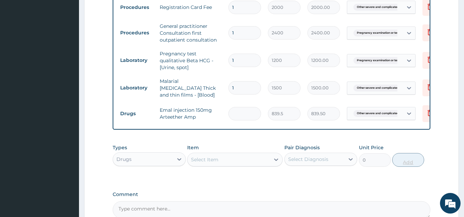
type input "0.00"
type input "3"
type input "2518.50"
type input "3"
click at [226, 144] on div "Types Drugs Item Select Item Pair Diagnosis Select Diagnosis Unit Price 0 Add" at bounding box center [272, 155] width 318 height 30
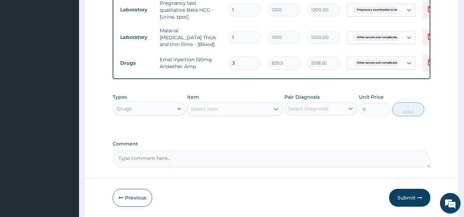
scroll to position [353, 0]
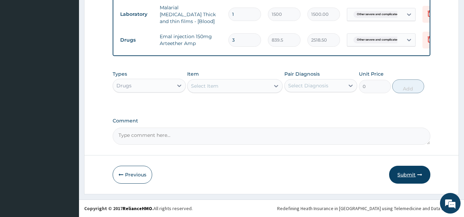
click at [394, 173] on button "Submit" at bounding box center [409, 174] width 41 height 18
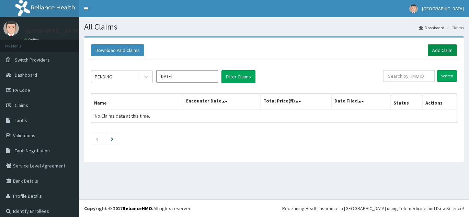
click at [438, 47] on link "Add Claim" at bounding box center [442, 50] width 29 height 12
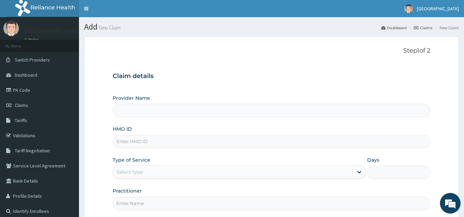
type input "[GEOGRAPHIC_DATA]"
click at [183, 145] on input "HMO ID" at bounding box center [272, 141] width 318 height 13
type input "API/10079/C"
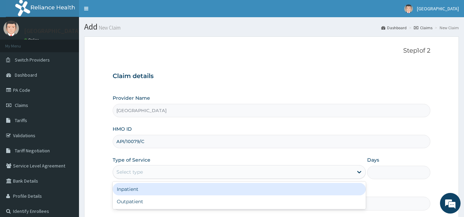
click at [138, 174] on div "Select type" at bounding box center [129, 171] width 26 height 7
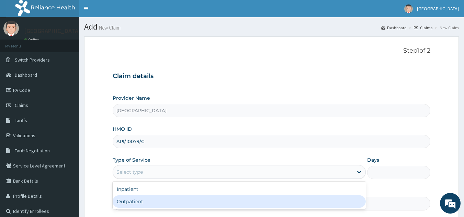
click at [136, 202] on div "Outpatient" at bounding box center [239, 201] width 253 height 12
type input "1"
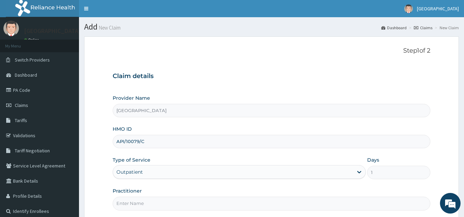
click at [226, 206] on input "Practitioner" at bounding box center [272, 202] width 318 height 13
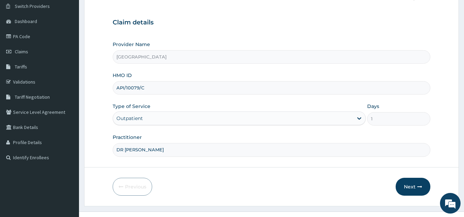
scroll to position [66, 0]
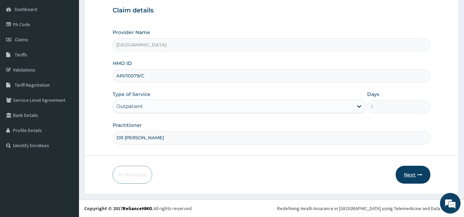
type input "DR JOSHUA"
click at [411, 168] on button "Next" at bounding box center [412, 174] width 35 height 18
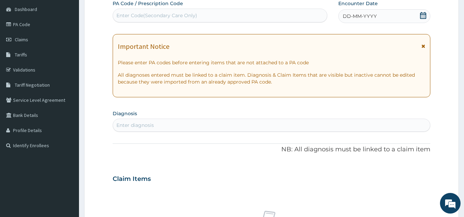
click at [356, 12] on div "DD-MM-YYYY" at bounding box center [384, 16] width 92 height 14
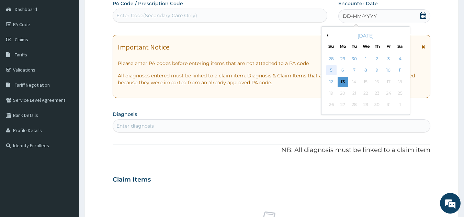
click at [330, 70] on div "5" at bounding box center [331, 70] width 10 height 10
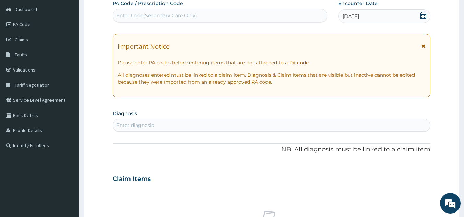
click at [223, 121] on div "Enter diagnosis" at bounding box center [271, 124] width 317 height 11
type input "G"
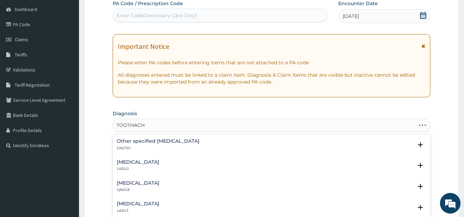
type input "TOOTHACHE"
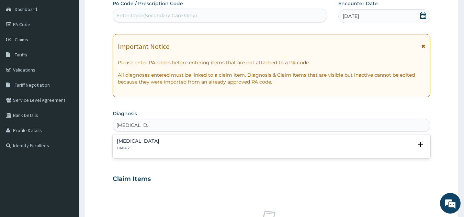
click at [159, 146] on p "DA0A.Y" at bounding box center [138, 148] width 43 height 5
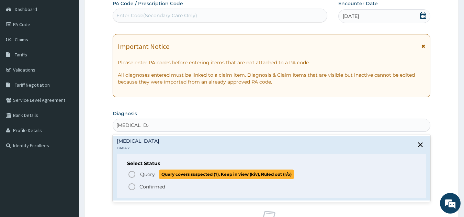
click at [133, 176] on icon "status option query" at bounding box center [132, 174] width 8 height 8
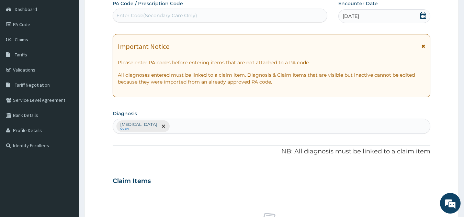
scroll to position [255, 0]
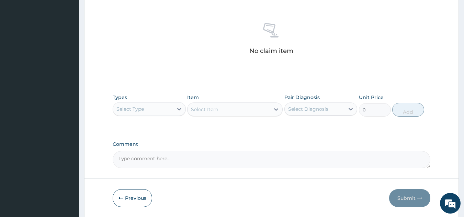
click at [148, 105] on div "Select Type" at bounding box center [143, 108] width 60 height 11
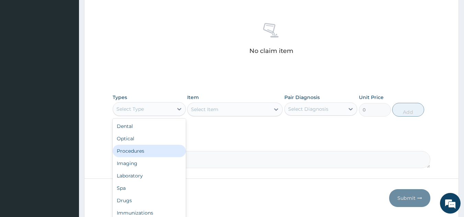
click at [131, 151] on div "Procedures" at bounding box center [149, 150] width 73 height 12
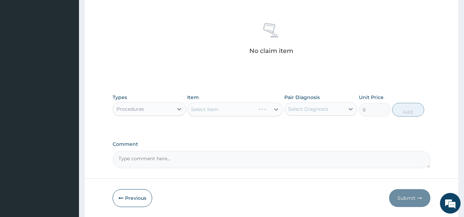
click at [214, 104] on div "Select Item" at bounding box center [234, 109] width 95 height 14
click at [212, 108] on div "Select Item" at bounding box center [234, 109] width 95 height 14
click at [199, 108] on div "Select Item" at bounding box center [204, 109] width 27 height 7
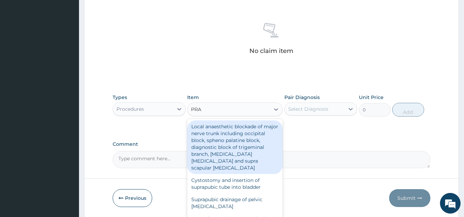
type input "PRAC"
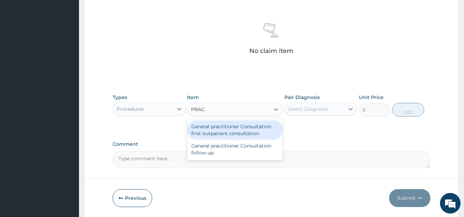
click at [216, 126] on div "General practitioner Consultation first outpatient consultation" at bounding box center [234, 129] width 95 height 19
type input "2400"
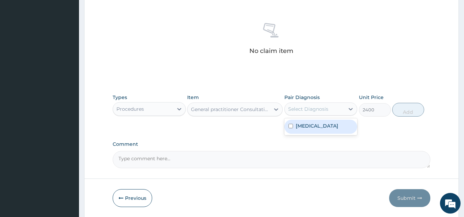
click at [307, 106] on div "Select Diagnosis" at bounding box center [308, 108] width 40 height 7
click at [309, 129] on label "Other specified disorders of teeth and supporting structures" at bounding box center [316, 125] width 43 height 7
checkbox input "true"
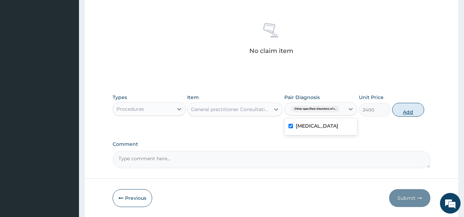
click at [408, 107] on button "Add" at bounding box center [408, 110] width 32 height 14
type input "0"
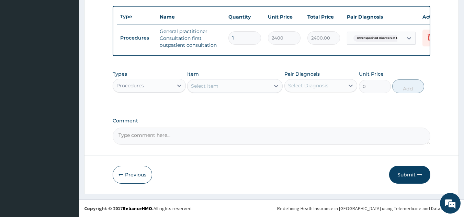
scroll to position [255, 0]
click at [148, 86] on div "Procedures" at bounding box center [143, 85] width 60 height 11
type input "DRUGS"
click at [148, 101] on div "Drugs" at bounding box center [149, 102] width 73 height 12
click at [214, 85] on div "Select Item" at bounding box center [234, 86] width 95 height 14
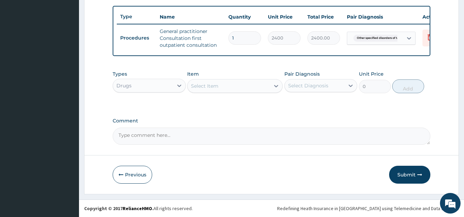
click at [214, 85] on div "Select Item" at bounding box center [204, 85] width 27 height 7
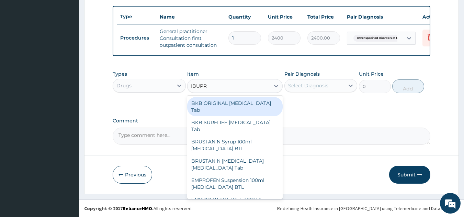
type input "IBUPRO"
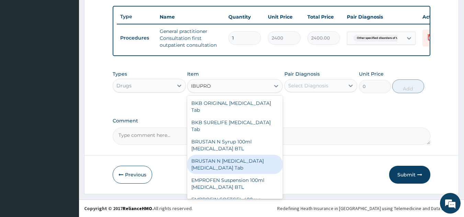
click at [250, 154] on div "BRUSTAN N [MEDICAL_DATA] [MEDICAL_DATA] Tab" at bounding box center [234, 163] width 95 height 19
type input "23"
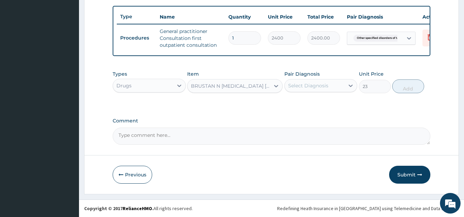
click at [312, 88] on div "Select Diagnosis" at bounding box center [308, 85] width 40 height 7
click at [310, 104] on label "Other specified disorders of teeth and supporting structures" at bounding box center [316, 102] width 43 height 7
checkbox input "true"
click at [402, 84] on button "Add" at bounding box center [408, 86] width 32 height 14
type input "0"
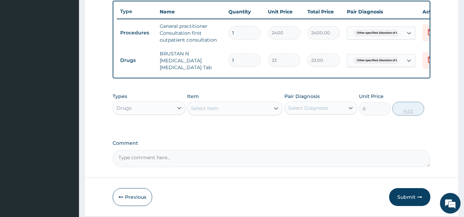
type input "0.00"
type input "2"
type input "46.00"
type input "20"
type input "460.00"
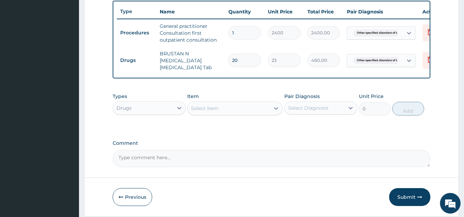
type input "20"
click at [240, 111] on div "Select Item" at bounding box center [228, 108] width 82 height 11
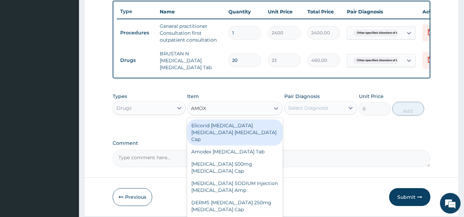
type input "AMOXI"
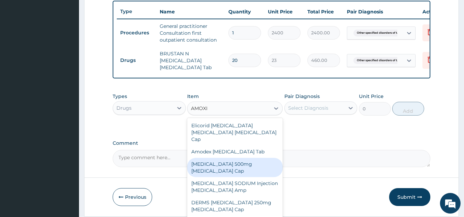
click at [226, 160] on div "[MEDICAL_DATA] 500mg [MEDICAL_DATA] Cap" at bounding box center [234, 167] width 95 height 19
type input "80.5"
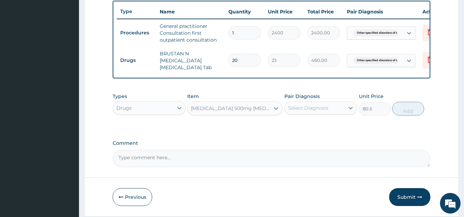
click at [297, 108] on div "Select Diagnosis" at bounding box center [308, 107] width 40 height 7
click at [296, 125] on label "Other specified disorders of teeth and supporting structures" at bounding box center [316, 124] width 43 height 7
checkbox input "true"
click at [397, 111] on button "Add" at bounding box center [408, 109] width 32 height 14
type input "0"
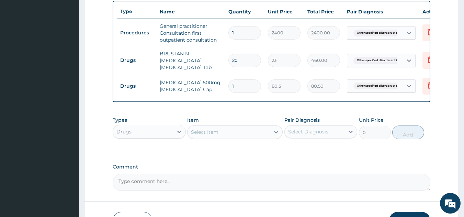
type input "15"
type input "1207.50"
type input "15"
click at [206, 132] on div "Select Item" at bounding box center [204, 131] width 27 height 7
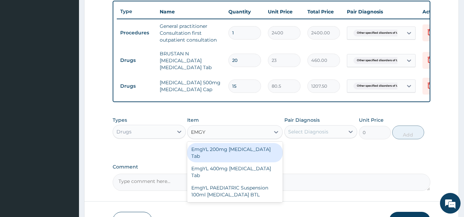
type input "EMGYL"
click at [222, 153] on div "EmgYL 200mg [MEDICAL_DATA] Tab" at bounding box center [234, 152] width 95 height 19
type input "34.5"
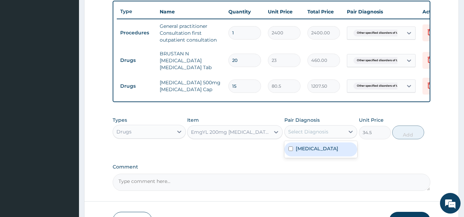
click at [302, 130] on div "Select Diagnosis" at bounding box center [308, 131] width 40 height 7
click at [314, 150] on label "Other specified disorders of teeth and supporting structures" at bounding box center [316, 148] width 43 height 7
checkbox input "true"
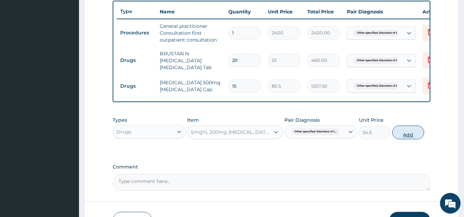
click at [403, 132] on button "Add" at bounding box center [408, 132] width 32 height 14
type input "0"
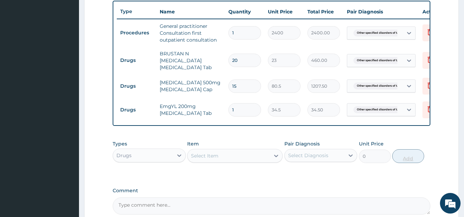
type input "0.00"
type input "3"
type input "103.50"
type input "30"
type input "1035.00"
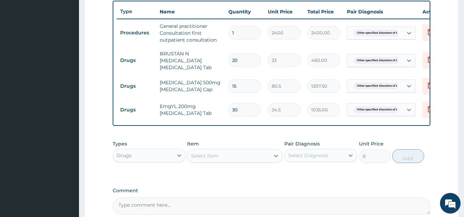
type input "30"
click at [319, 137] on div "PA Code / Prescription Code Enter Code(Secondary Care Only) Encounter Date 05-1…" at bounding box center [272, 12] width 318 height 403
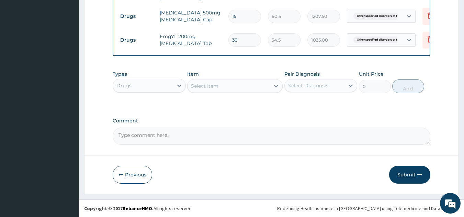
click at [401, 172] on button "Submit" at bounding box center [409, 174] width 41 height 18
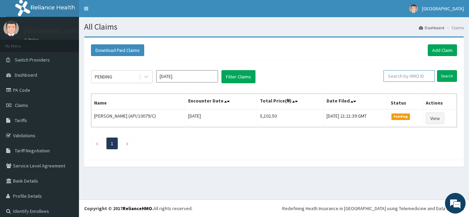
click at [409, 73] on input "text" at bounding box center [408, 76] width 51 height 12
type input "NKK/10350/C"
click at [444, 74] on input "Search" at bounding box center [447, 76] width 20 height 12
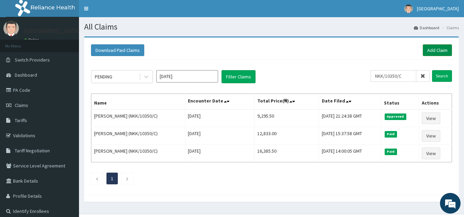
click at [441, 49] on link "Add Claim" at bounding box center [436, 50] width 29 height 12
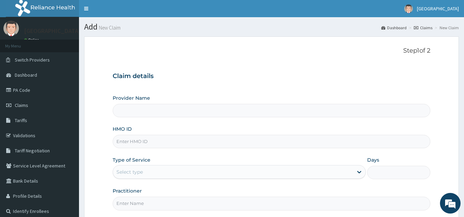
click at [171, 142] on input "HMO ID" at bounding box center [272, 141] width 318 height 13
type input "SFA/1"
type input "[GEOGRAPHIC_DATA]"
type input "SFA/15813/A"
click at [153, 171] on div "Select type" at bounding box center [233, 171] width 240 height 11
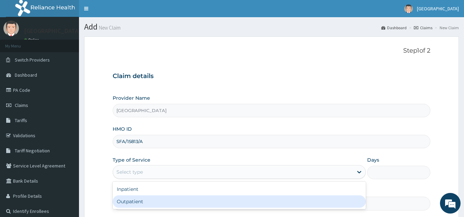
click at [142, 198] on div "Outpatient" at bounding box center [239, 201] width 253 height 12
type input "1"
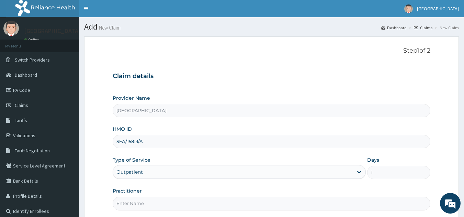
click at [257, 206] on input "Practitioner" at bounding box center [272, 202] width 318 height 13
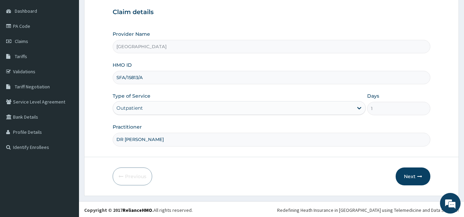
scroll to position [66, 0]
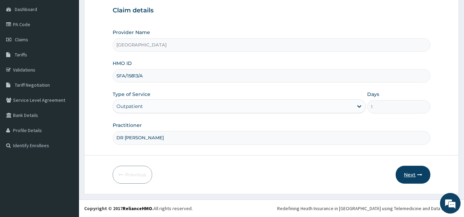
type input "DR JOSHUA"
click at [411, 171] on button "Next" at bounding box center [412, 174] width 35 height 18
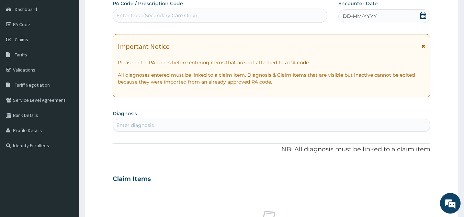
click at [200, 13] on div "Enter Code(Secondary Care Only)" at bounding box center [220, 15] width 214 height 11
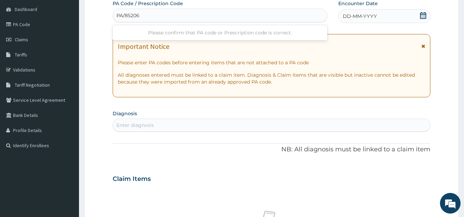
type input "PA/85206C"
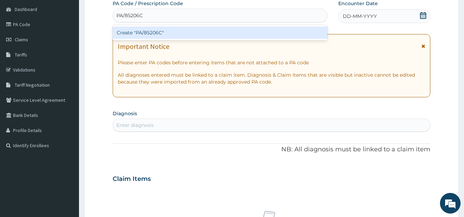
click at [188, 34] on div "Create "PA/85206C"" at bounding box center [220, 32] width 215 height 12
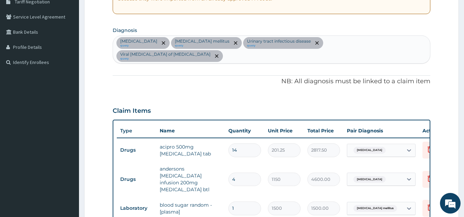
scroll to position [338, 0]
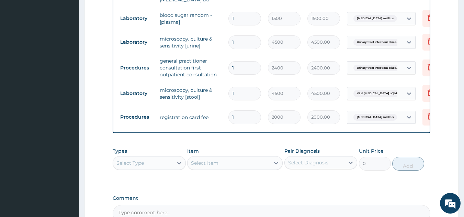
click at [144, 157] on div "Select Type" at bounding box center [143, 162] width 60 height 11
type input "LAB"
click at [150, 174] on div "Laboratory" at bounding box center [149, 180] width 73 height 12
click at [215, 156] on div "Select Item" at bounding box center [234, 163] width 95 height 14
click at [214, 156] on div "Select Item" at bounding box center [234, 163] width 95 height 14
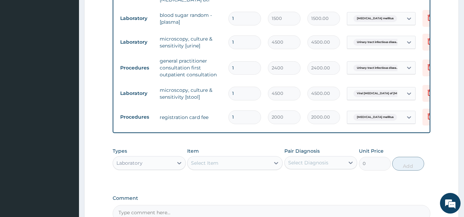
click at [211, 159] on div "Select Item" at bounding box center [204, 162] width 27 height 7
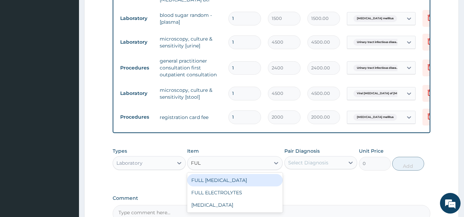
type input "FULL"
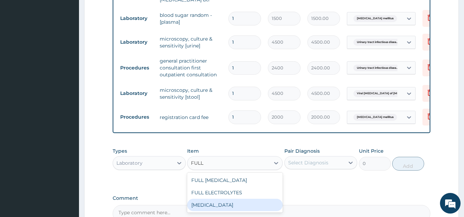
click at [223, 198] on div "FULL BLOOD COUNT" at bounding box center [234, 204] width 95 height 12
type input "5000"
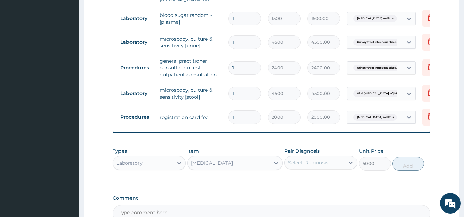
click at [300, 159] on div "Select Diagnosis" at bounding box center [308, 162] width 40 height 7
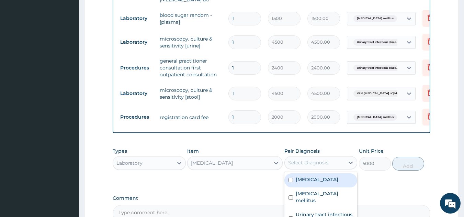
click at [307, 176] on label "Sepsis" at bounding box center [316, 179] width 43 height 7
checkbox input "true"
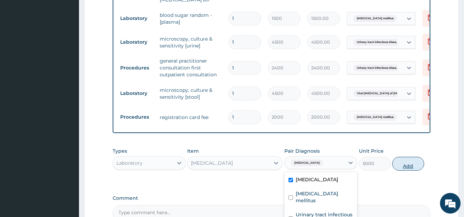
click at [400, 156] on button "Add" at bounding box center [408, 163] width 32 height 14
type input "0"
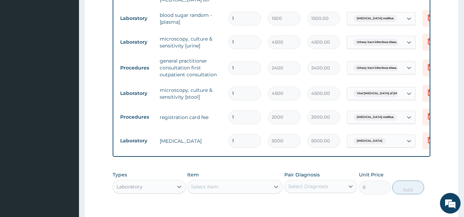
click at [196, 183] on div "Select Item" at bounding box center [204, 186] width 27 height 7
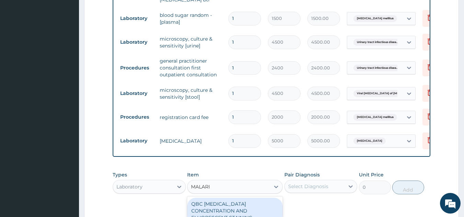
type input "MALARIA"
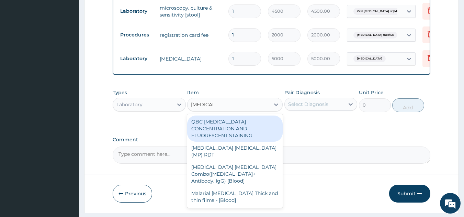
scroll to position [424, 0]
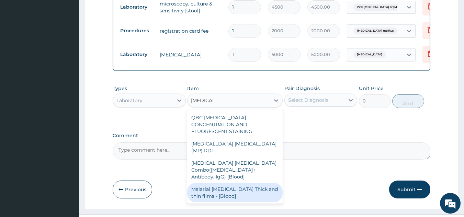
click at [238, 183] on div "Malarial Parasite Thick and thin films - [Blood]" at bounding box center [234, 192] width 95 height 19
type input "1500"
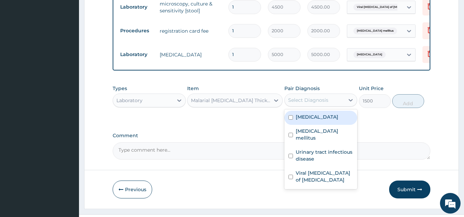
click at [318, 96] on div "Select Diagnosis" at bounding box center [308, 99] width 40 height 7
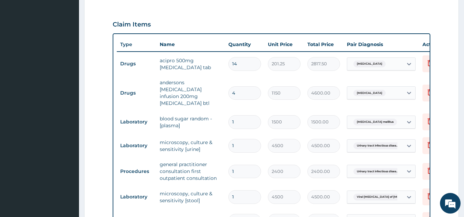
scroll to position [45, 0]
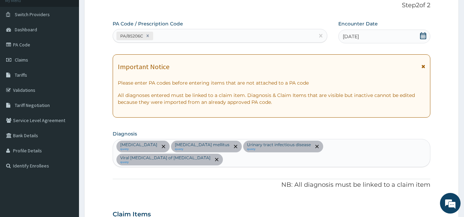
click at [361, 149] on div "Sepsis query Diabetes mellitus query Urinary tract infectious disease query Vir…" at bounding box center [271, 152] width 317 height 27
type input "MALARIA"
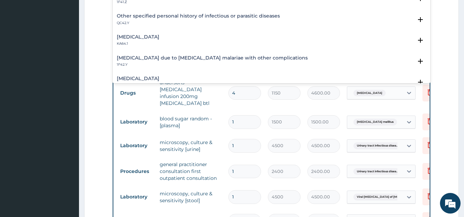
scroll to position [165, 0]
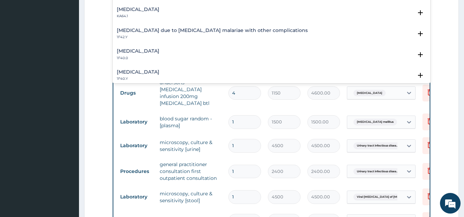
click at [159, 69] on h4 "Other severe and complicated Plasmodium falciparum malaria" at bounding box center [138, 71] width 43 height 5
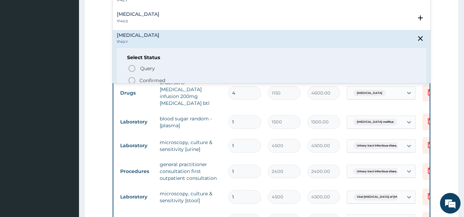
scroll to position [215, 0]
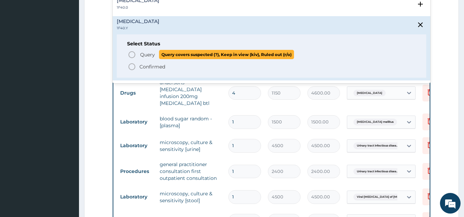
click at [132, 50] on icon "status option query" at bounding box center [132, 54] width 8 height 8
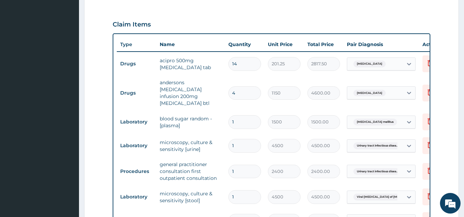
scroll to position [424, 0]
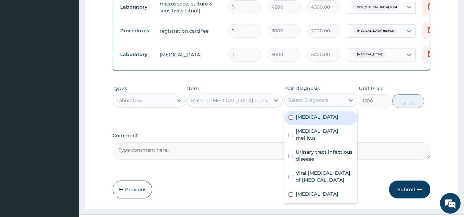
click at [307, 101] on div "Select Diagnosis" at bounding box center [308, 99] width 40 height 7
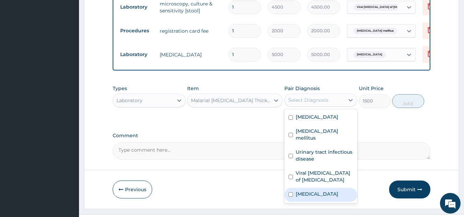
click at [318, 190] on label "Other severe and complicated Plasmodium falciparum malaria" at bounding box center [316, 193] width 43 height 7
checkbox input "true"
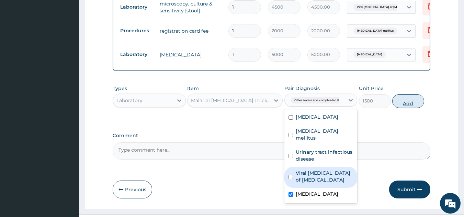
click at [406, 100] on button "Add" at bounding box center [408, 101] width 32 height 14
type input "0"
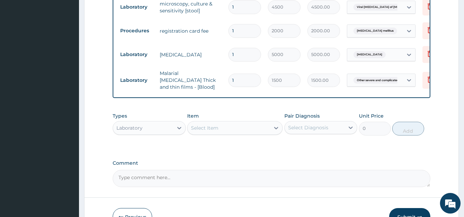
click at [205, 124] on div "Select Item" at bounding box center [204, 127] width 27 height 7
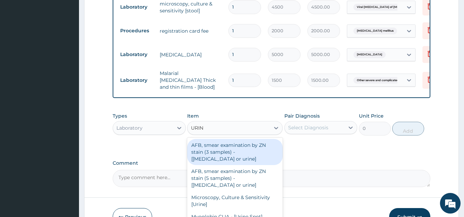
type input "URINA"
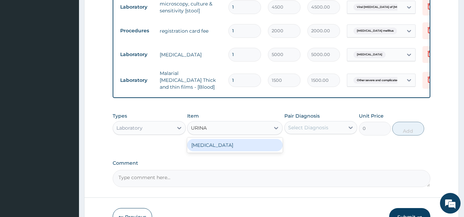
click at [220, 139] on div "URINALYSIS" at bounding box center [234, 145] width 95 height 12
type input "2000"
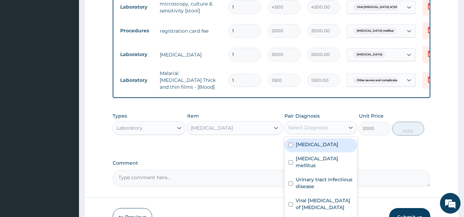
click at [294, 124] on div "Select Diagnosis" at bounding box center [308, 127] width 40 height 7
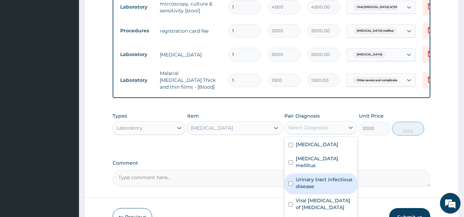
click at [309, 176] on label "Urinary tract infectious disease" at bounding box center [324, 183] width 58 height 14
checkbox input "true"
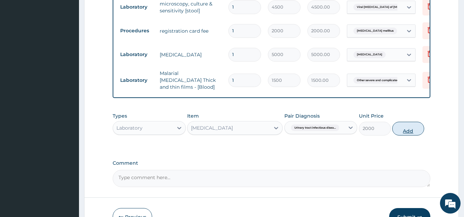
click at [404, 124] on button "Add" at bounding box center [408, 128] width 32 height 14
type input "0"
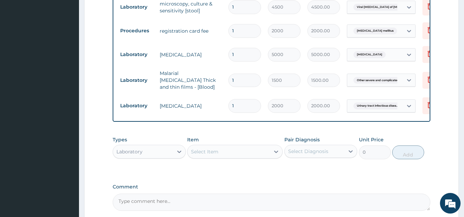
click at [143, 146] on div "Laboratory" at bounding box center [143, 151] width 60 height 11
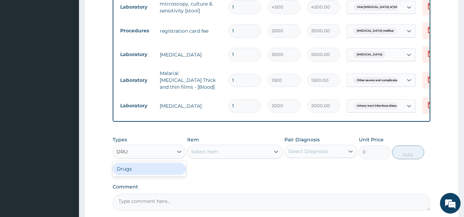
type input "DRUG"
click at [146, 162] on div "Drugs" at bounding box center [149, 168] width 73 height 12
click at [201, 144] on div "Select Item" at bounding box center [234, 151] width 95 height 14
click at [201, 146] on div "Select Item" at bounding box center [234, 151] width 95 height 14
click at [205, 146] on div "Select Item" at bounding box center [234, 151] width 95 height 14
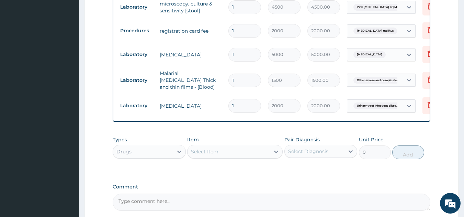
click at [198, 148] on div "Select Item" at bounding box center [204, 151] width 27 height 7
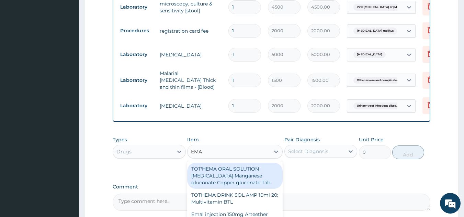
type input "EMAL"
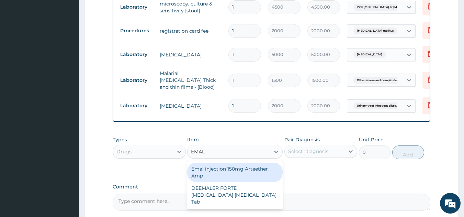
click at [209, 162] on div "Emal injection 150mg Arteether Amp" at bounding box center [234, 171] width 95 height 19
type input "839.5"
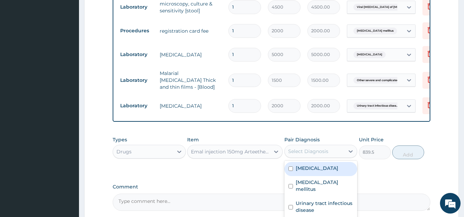
click at [302, 148] on div "Select Diagnosis" at bounding box center [308, 151] width 40 height 7
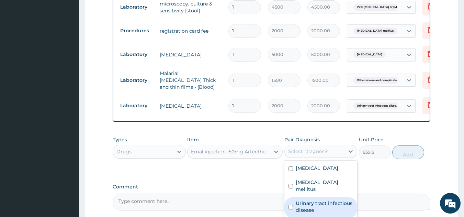
type input "M"
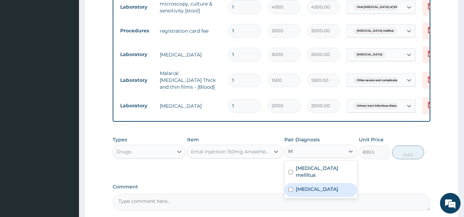
click at [310, 186] on label "Other severe and complicated Plasmodium falciparum malaria" at bounding box center [316, 188] width 43 height 7
checkbox input "true"
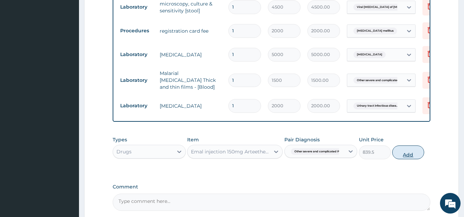
click at [407, 146] on button "Add" at bounding box center [408, 152] width 32 height 14
type input "0"
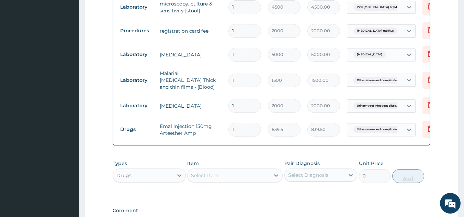
type input "0.00"
type input "3"
type input "2518.50"
type input "3"
click at [214, 172] on div "Select Item" at bounding box center [204, 175] width 27 height 7
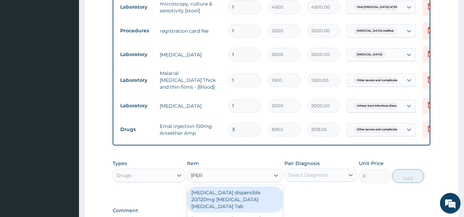
type input "COART"
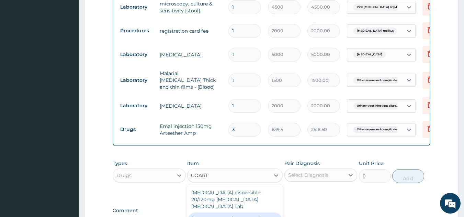
type input "3220"
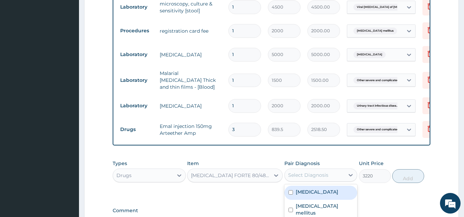
click at [314, 171] on div "Select Diagnosis" at bounding box center [308, 174] width 40 height 7
type input "M"
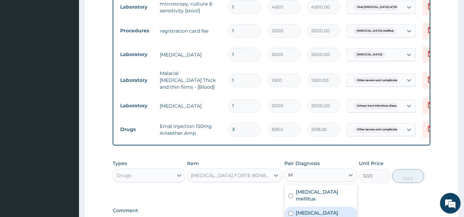
click at [312, 209] on label "Other severe and complicated Plasmodium falciparum malaria" at bounding box center [316, 212] width 43 height 7
checkbox input "true"
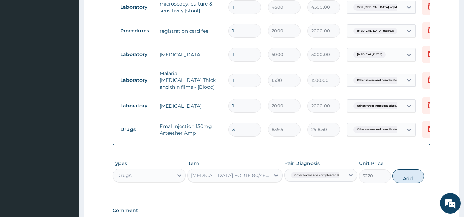
click at [403, 171] on button "Add" at bounding box center [408, 176] width 32 height 14
type input "0"
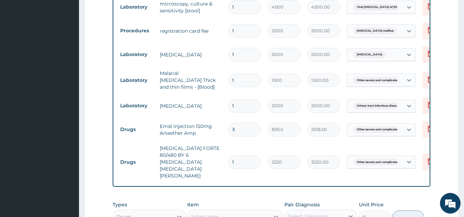
click at [199, 211] on div "Select Item" at bounding box center [228, 216] width 82 height 11
type input "PARACE"
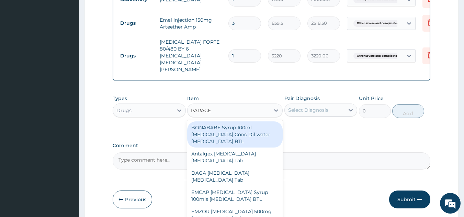
scroll to position [536, 0]
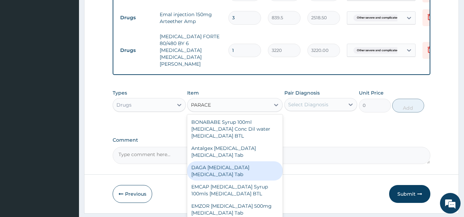
click at [225, 161] on div "DAGA PARACETAMOL Acetaminophen Tab" at bounding box center [234, 170] width 95 height 19
type input "23"
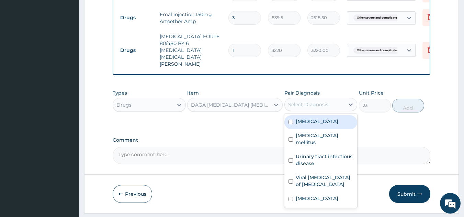
click at [310, 101] on div "Select Diagnosis" at bounding box center [308, 104] width 40 height 7
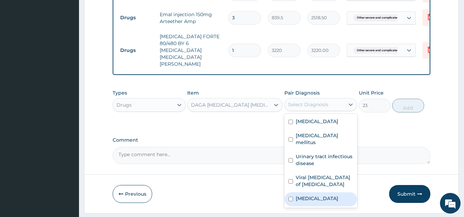
click at [303, 195] on label "Other severe and complicated Plasmodium falciparum malaria" at bounding box center [316, 198] width 43 height 7
checkbox input "true"
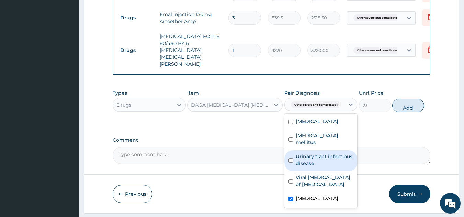
click at [406, 98] on button "Add" at bounding box center [408, 105] width 32 height 14
type input "0"
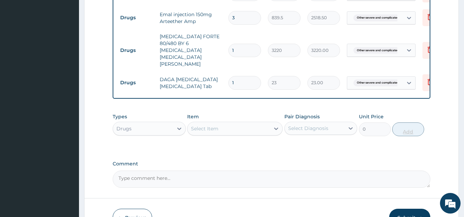
type input "18"
type input "414.00"
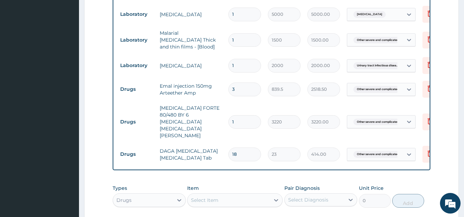
scroll to position [559, 0]
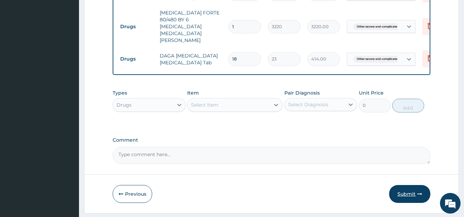
type input "18"
click at [411, 185] on button "Submit" at bounding box center [409, 194] width 41 height 18
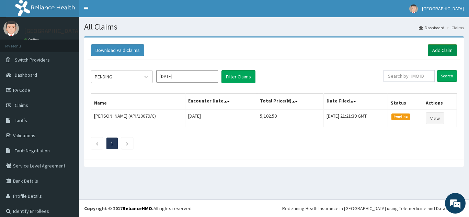
click at [434, 51] on link "Add Claim" at bounding box center [442, 50] width 29 height 12
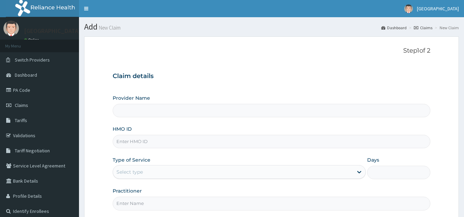
drag, startPoint x: 0, startPoint y: 0, endPoint x: 160, endPoint y: 138, distance: 211.0
click at [160, 138] on input "HMO ID" at bounding box center [272, 141] width 318 height 13
type input "SFA"
type input "[GEOGRAPHIC_DATA]"
type input "SFA/11169/A"
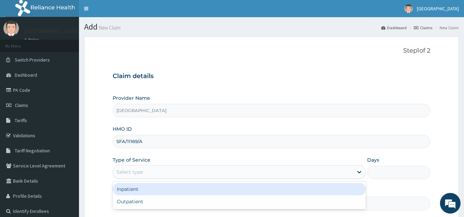
click at [119, 176] on div "Select type" at bounding box center [233, 171] width 240 height 11
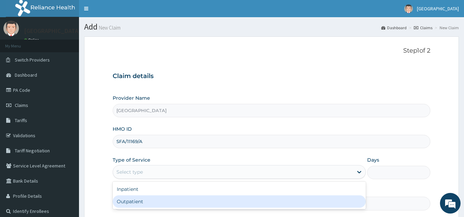
click at [125, 200] on div "Outpatient" at bounding box center [239, 201] width 253 height 12
type input "1"
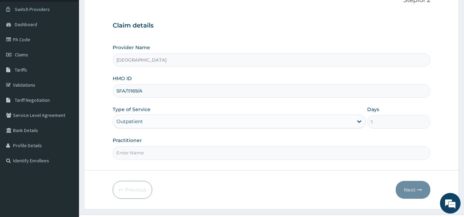
scroll to position [66, 0]
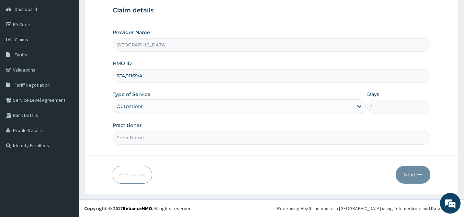
click at [165, 138] on input "Practitioner" at bounding box center [272, 137] width 318 height 13
type input "[PERSON_NAME]"
click at [404, 176] on button "Next" at bounding box center [412, 174] width 35 height 18
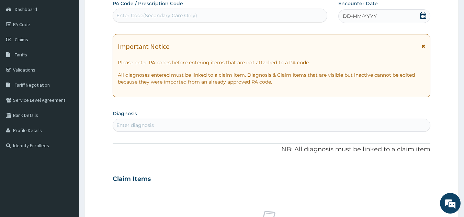
click at [257, 17] on div "Enter Code(Secondary Care Only)" at bounding box center [220, 15] width 214 height 11
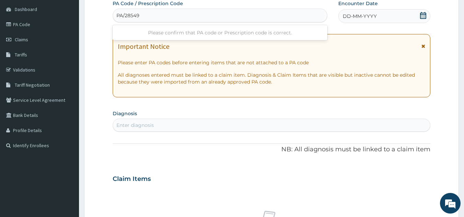
type input "PA/28549C"
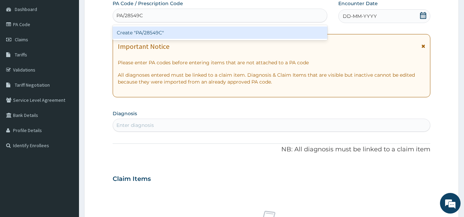
click at [248, 31] on div "Create "PA/28549C"" at bounding box center [220, 32] width 215 height 12
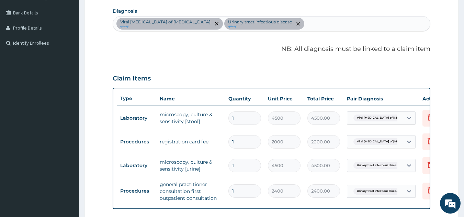
scroll to position [145, 0]
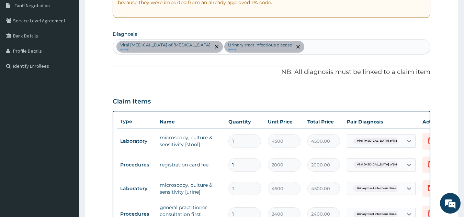
click at [309, 43] on div "Viral [MEDICAL_DATA] of [MEDICAL_DATA] query Urinary tract [MEDICAL_DATA] query" at bounding box center [271, 46] width 317 height 14
type input "[MEDICAL_DATA]"
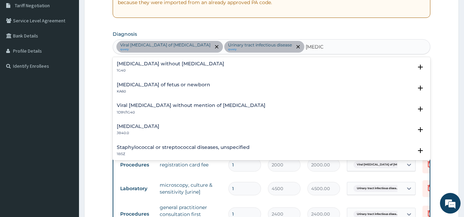
click at [146, 65] on h4 "[MEDICAL_DATA] without [MEDICAL_DATA]" at bounding box center [170, 63] width 107 height 5
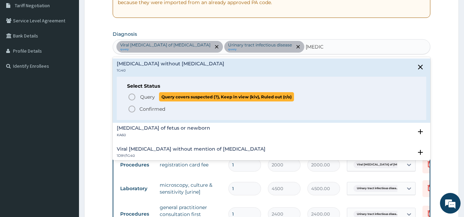
click at [132, 96] on icon "status option query" at bounding box center [132, 97] width 8 height 8
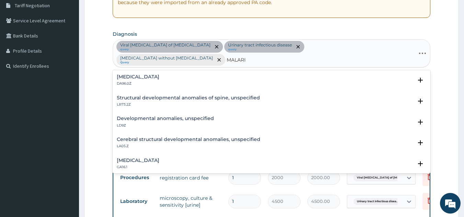
type input "[MEDICAL_DATA]"
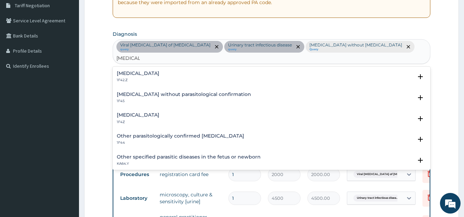
click at [155, 112] on div "[MEDICAL_DATA] 1F4Z" at bounding box center [138, 118] width 43 height 12
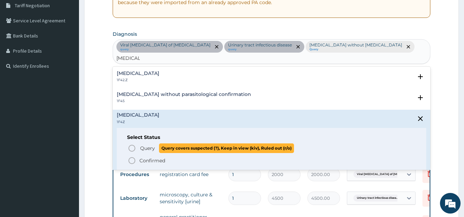
click at [129, 145] on circle "status option query" at bounding box center [132, 148] width 6 height 6
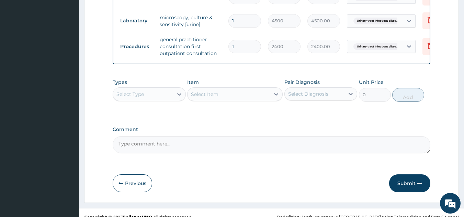
scroll to position [326, 0]
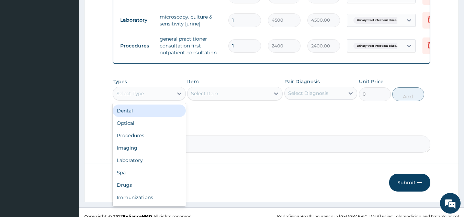
click at [140, 90] on div "Select Type" at bounding box center [129, 93] width 27 height 7
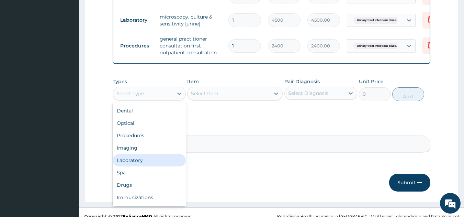
click at [135, 154] on div "Laboratory" at bounding box center [149, 160] width 73 height 12
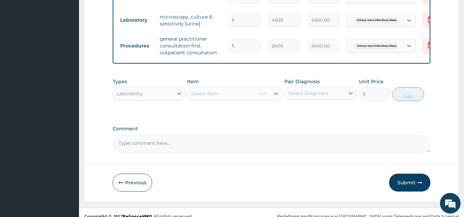
click at [196, 86] on div "Select Item" at bounding box center [234, 93] width 95 height 14
click at [198, 86] on div "Select Item" at bounding box center [234, 93] width 95 height 14
click at [200, 90] on div "Select Item" at bounding box center [204, 93] width 27 height 7
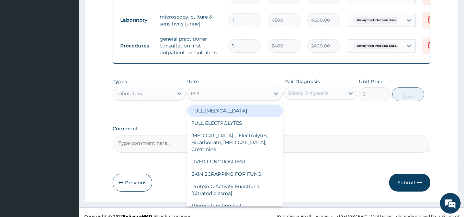
type input "FULL"
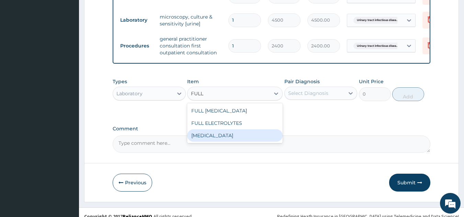
click at [226, 129] on div "[MEDICAL_DATA]" at bounding box center [234, 135] width 95 height 12
type input "5000"
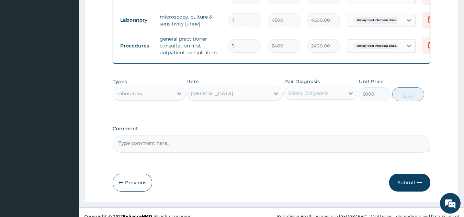
click at [303, 88] on div "Select Diagnosis" at bounding box center [314, 93] width 60 height 11
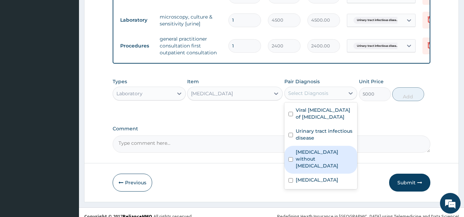
click at [314, 148] on label "[MEDICAL_DATA] without [MEDICAL_DATA]" at bounding box center [324, 158] width 58 height 21
checkbox input "true"
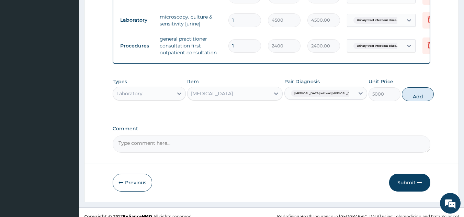
click at [401, 87] on button "Add" at bounding box center [417, 94] width 32 height 14
type input "0"
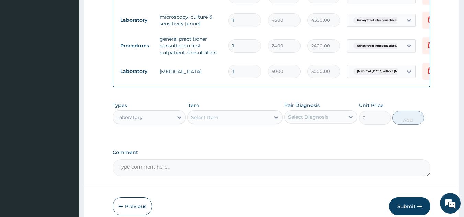
click at [251, 112] on div "Select Item" at bounding box center [228, 117] width 82 height 11
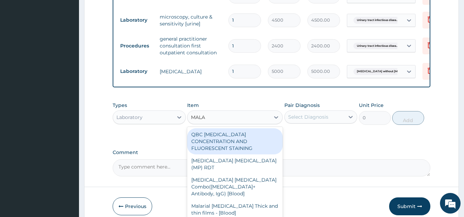
type input "MALAR"
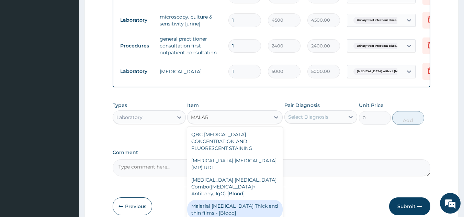
click at [223, 199] on div "Malarial [MEDICAL_DATA] Thick and thin films - [Blood]" at bounding box center [234, 208] width 95 height 19
type input "1500"
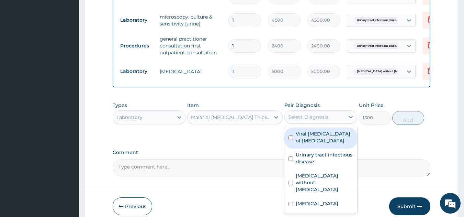
click at [301, 113] on div "Select Diagnosis" at bounding box center [308, 116] width 40 height 7
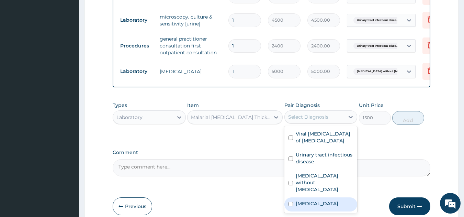
click at [311, 200] on label "[MEDICAL_DATA]" at bounding box center [316, 203] width 43 height 7
checkbox input "true"
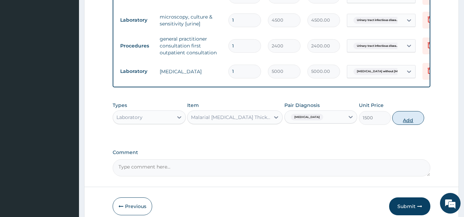
click at [402, 111] on button "Add" at bounding box center [408, 118] width 32 height 14
type input "0"
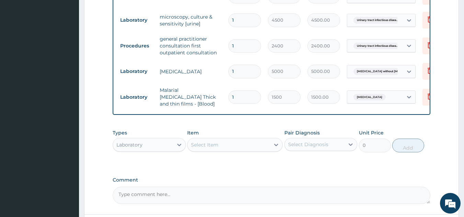
click at [216, 141] on div "Select Item" at bounding box center [204, 144] width 27 height 7
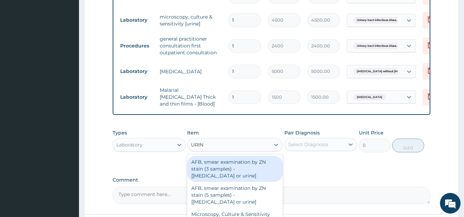
type input "URINA"
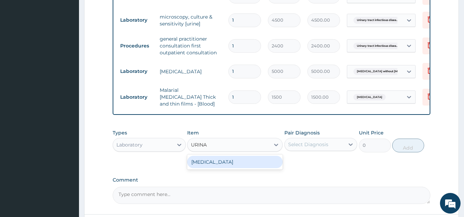
click at [204, 155] on div "[MEDICAL_DATA]" at bounding box center [234, 161] width 95 height 12
type input "2000"
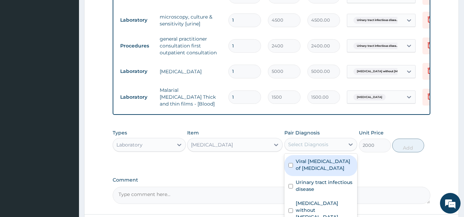
click at [301, 141] on div "Select Diagnosis" at bounding box center [308, 144] width 40 height 7
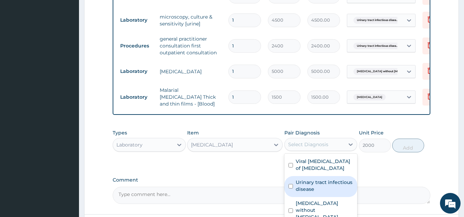
click at [314, 178] on label "Urinary tract infectious disease" at bounding box center [324, 185] width 58 height 14
checkbox input "true"
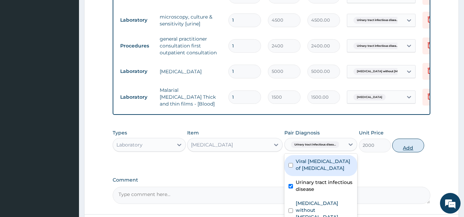
click at [410, 138] on button "Add" at bounding box center [408, 145] width 32 height 14
type input "0"
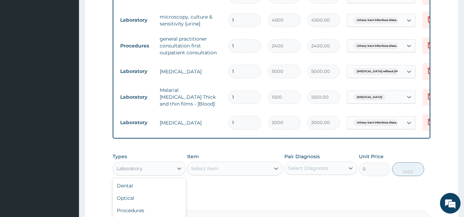
click at [160, 163] on div "Laboratory" at bounding box center [143, 168] width 60 height 11
type input "DR"
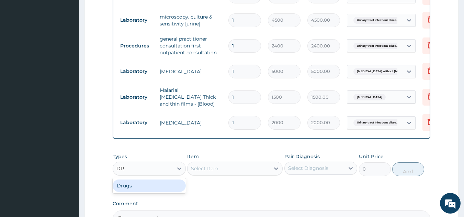
click at [135, 179] on div "Drugs" at bounding box center [149, 185] width 73 height 12
click at [216, 161] on div "Select Item" at bounding box center [234, 168] width 95 height 14
click at [214, 165] on div "Select Item" at bounding box center [204, 168] width 27 height 7
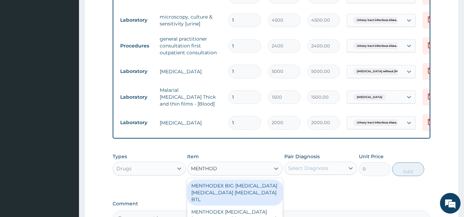
type input "MENTHODE"
click at [226, 179] on div "MENTHODEX BIG Ammonium Chloride Menthol Sodium citrate BTL" at bounding box center [234, 192] width 95 height 26
type input "1897.5"
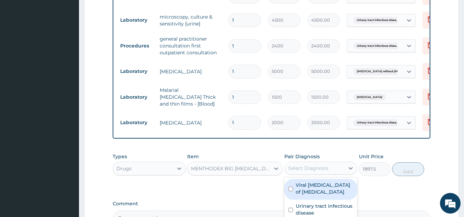
click at [302, 164] on div "Select Diagnosis" at bounding box center [308, 167] width 40 height 7
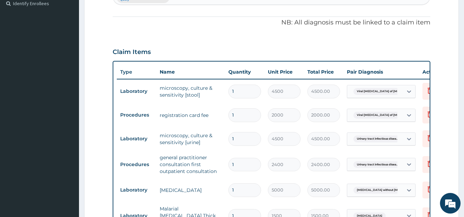
scroll to position [18, 0]
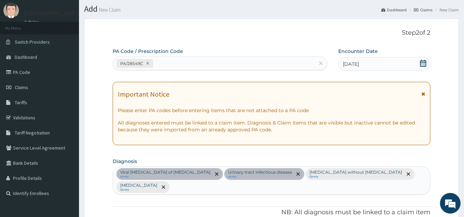
click at [404, 171] on div "Viral enteritis of intestine query Urinary tract infectious disease query Sepsi…" at bounding box center [271, 179] width 317 height 27
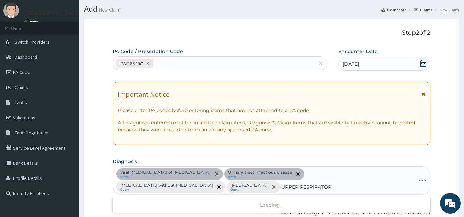
type input "UPPER RESPIRATORY"
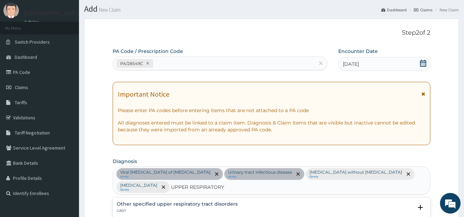
scroll to position [207, 0]
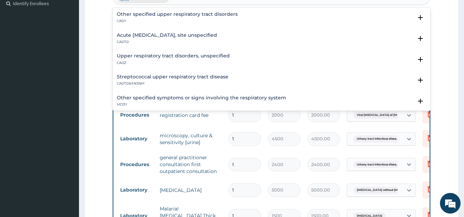
click at [149, 33] on h4 "Acute upper respiratory infection, site unspecified" at bounding box center [167, 35] width 100 height 5
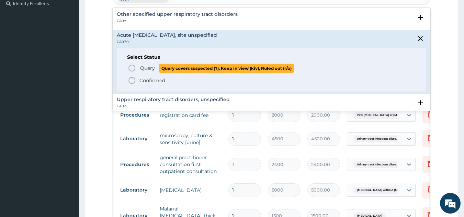
click at [131, 64] on icon "status option query" at bounding box center [132, 68] width 8 height 8
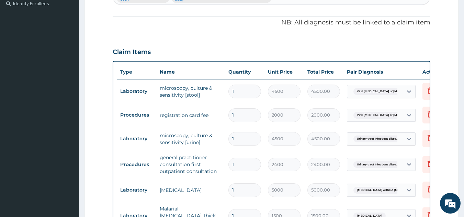
scroll to position [397, 0]
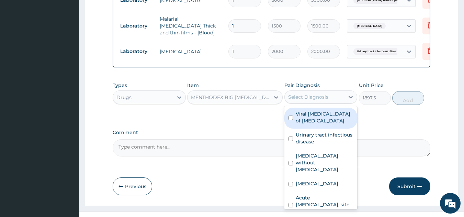
click at [311, 99] on div "Select Diagnosis" at bounding box center [308, 96] width 40 height 7
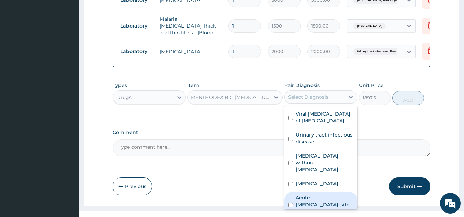
click at [312, 199] on label "Acute upper respiratory infection, site unspecified" at bounding box center [324, 204] width 58 height 21
checkbox input "true"
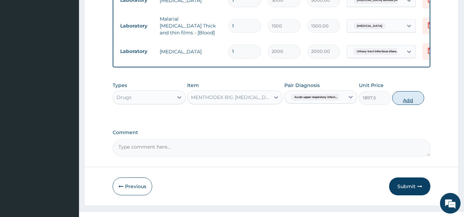
click at [405, 103] on button "Add" at bounding box center [408, 98] width 32 height 14
type input "0"
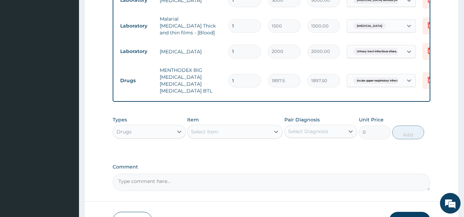
click at [210, 130] on div "Select Item" at bounding box center [204, 131] width 27 height 7
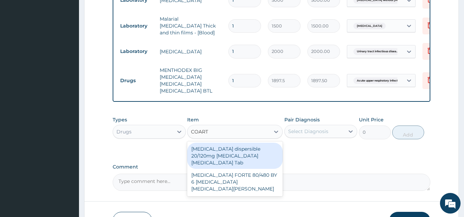
type input "COARTE"
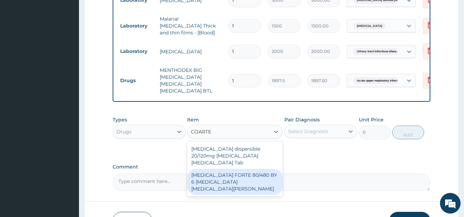
click at [235, 172] on div "COARTEM FORTE 80/480 BY 6 Artemether Lumefantrine Pck" at bounding box center [234, 181] width 95 height 26
type input "3220"
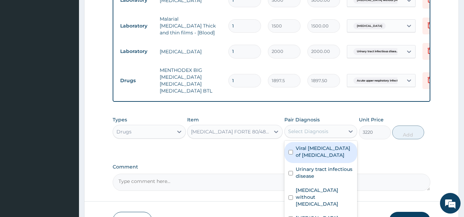
click at [295, 127] on div "Select Diagnosis" at bounding box center [314, 131] width 60 height 11
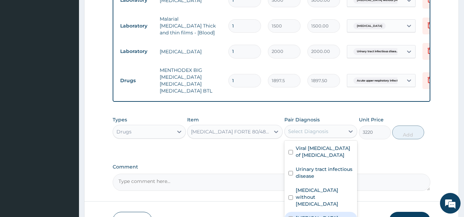
click at [309, 214] on label "Malaria, unspecified" at bounding box center [316, 217] width 43 height 7
checkbox input "true"
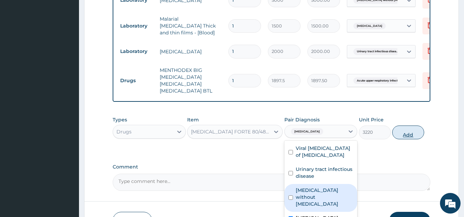
click at [406, 138] on button "Add" at bounding box center [408, 132] width 32 height 14
type input "0"
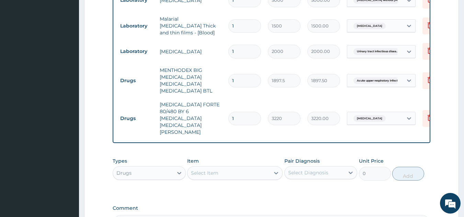
click at [253, 167] on div "Select Item" at bounding box center [228, 172] width 82 height 11
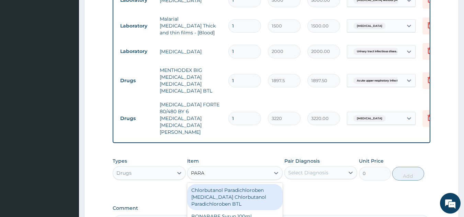
type input "PARAC"
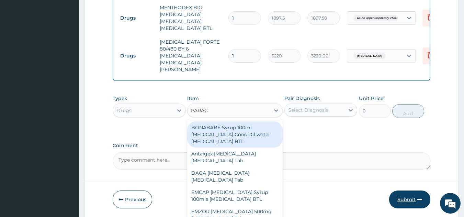
scroll to position [472, 0]
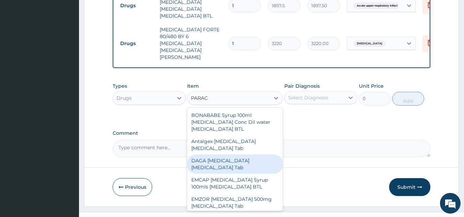
click at [221, 154] on div "DAGA PARACETAMOL Acetaminophen Tab" at bounding box center [234, 163] width 95 height 19
type input "23"
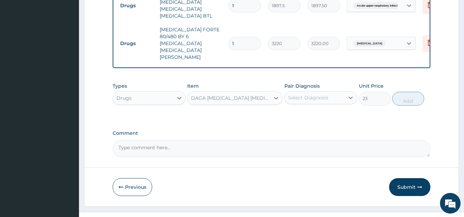
click at [308, 94] on div "Select Diagnosis" at bounding box center [308, 97] width 40 height 7
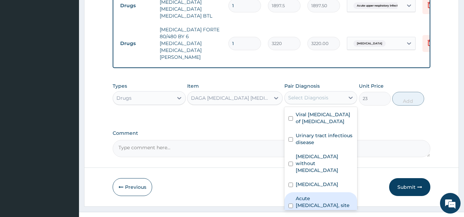
click at [309, 195] on label "Acute upper respiratory infection, site unspecified" at bounding box center [324, 205] width 58 height 21
checkbox input "true"
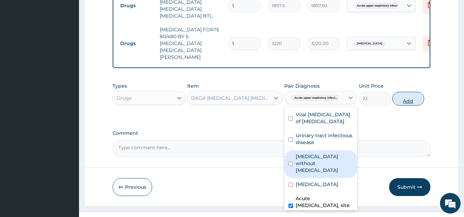
click at [405, 92] on button "Add" at bounding box center [408, 99] width 32 height 14
type input "0"
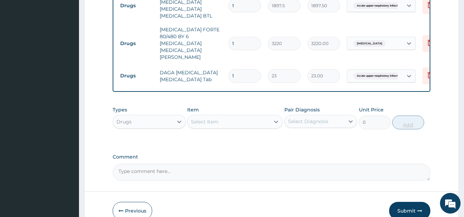
type input "18"
type input "414.00"
type input "18"
click at [362, 154] on label "Comment" at bounding box center [272, 157] width 318 height 6
click at [362, 163] on textarea "Comment" at bounding box center [272, 171] width 318 height 17
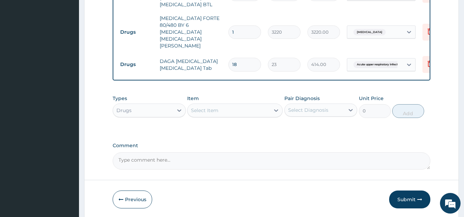
scroll to position [495, 0]
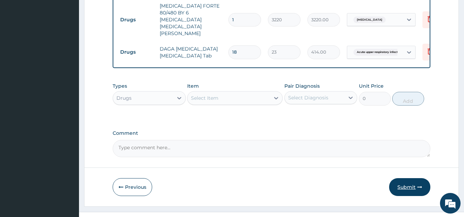
click at [398, 178] on button "Submit" at bounding box center [409, 187] width 41 height 18
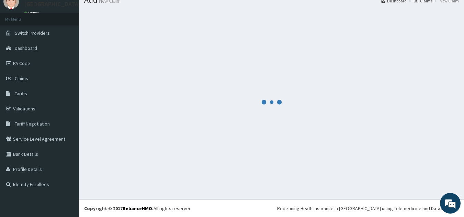
scroll to position [27, 0]
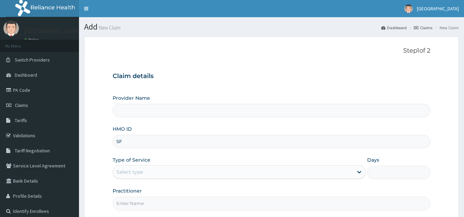
type input "SFA"
type input "[GEOGRAPHIC_DATA]"
type input "SFA/15700/A"
click at [139, 170] on div "Select type" at bounding box center [129, 171] width 26 height 7
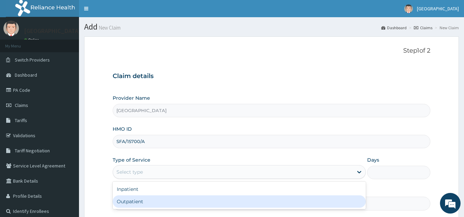
click at [134, 202] on div "Outpatient" at bounding box center [239, 201] width 253 height 12
type input "1"
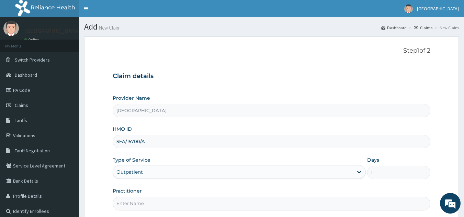
click at [141, 206] on input "Practitioner" at bounding box center [272, 202] width 318 height 13
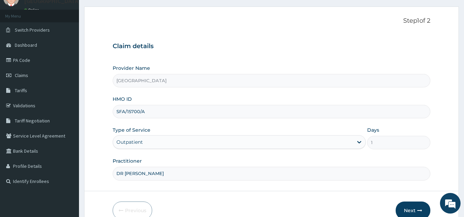
scroll to position [66, 0]
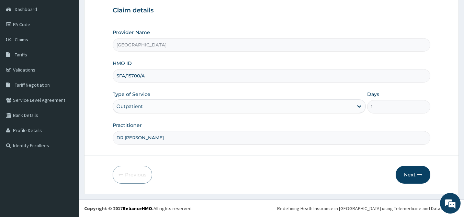
type input "DR [PERSON_NAME]"
click at [406, 173] on button "Next" at bounding box center [412, 174] width 35 height 18
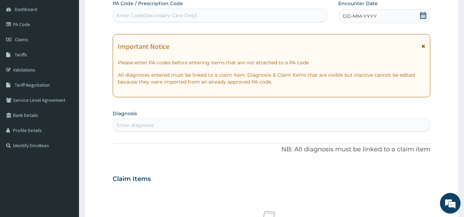
click at [200, 16] on div "Enter Code(Secondary Care Only)" at bounding box center [220, 15] width 214 height 11
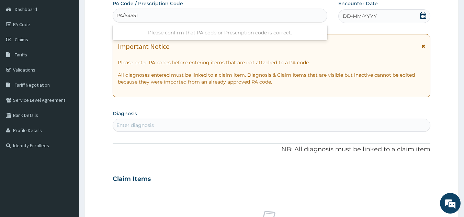
type input "PA/545518"
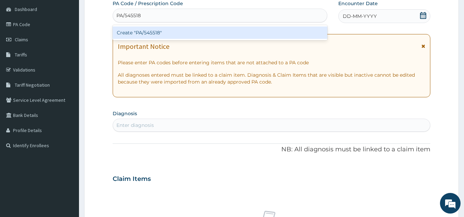
click at [193, 32] on div "Create "PA/545518"" at bounding box center [220, 32] width 215 height 12
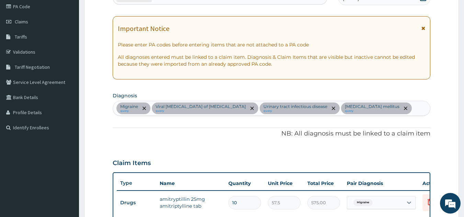
scroll to position [273, 0]
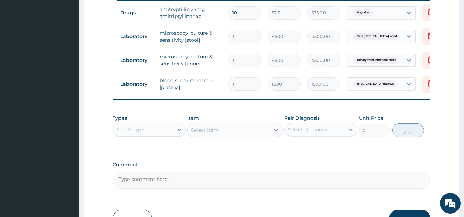
click at [139, 133] on div "Select Type" at bounding box center [129, 129] width 27 height 7
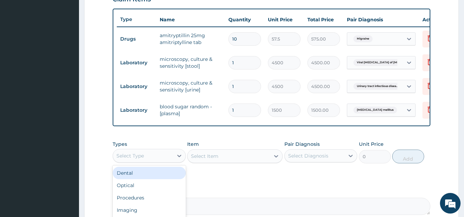
scroll to position [245, 0]
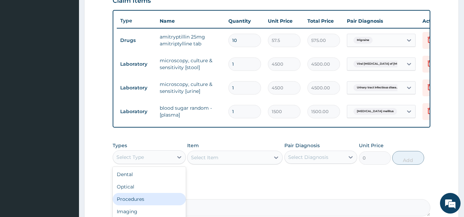
click at [137, 204] on div "Procedures" at bounding box center [149, 199] width 73 height 12
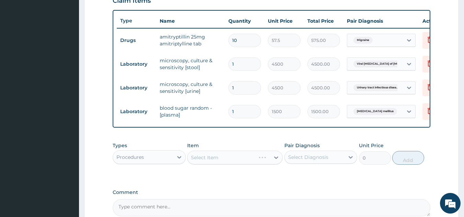
click at [209, 159] on div "Select Item" at bounding box center [234, 157] width 95 height 14
click at [209, 159] on div "Select Item" at bounding box center [204, 157] width 27 height 7
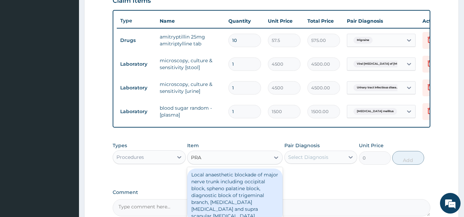
type input "PRAC"
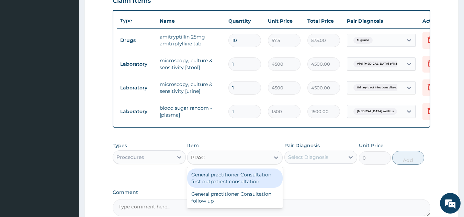
click at [228, 180] on div "General practitioner Consultation first outpatient consultation" at bounding box center [234, 177] width 95 height 19
type input "2400"
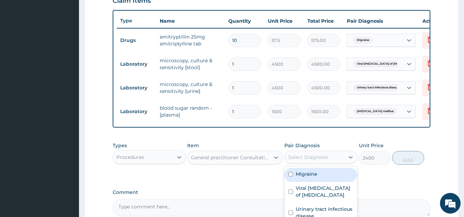
click at [298, 160] on div "Select Diagnosis" at bounding box center [308, 156] width 40 height 7
click at [325, 182] on div "Migraine" at bounding box center [320, 174] width 73 height 14
checkbox input "true"
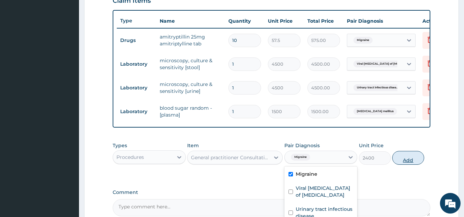
click at [407, 163] on button "Add" at bounding box center [408, 158] width 32 height 14
type input "0"
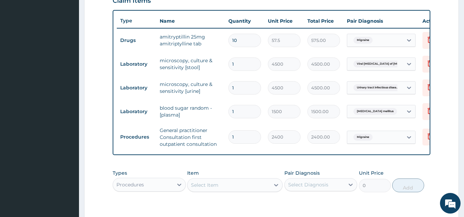
click at [222, 190] on div "Select Item" at bounding box center [228, 184] width 82 height 11
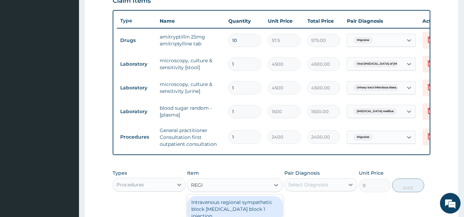
type input "REGIS"
click at [213, 204] on div "Registration Card Fee" at bounding box center [234, 202] width 95 height 12
type input "2000"
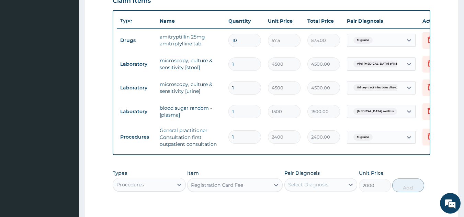
click at [299, 188] on div "Select Diagnosis" at bounding box center [308, 184] width 40 height 7
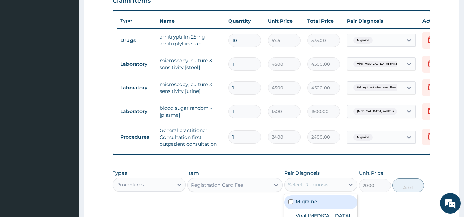
scroll to position [349, 0]
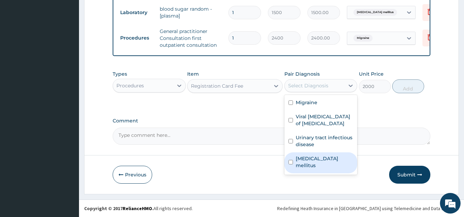
click at [319, 157] on label "Diabetes mellitus" at bounding box center [324, 162] width 58 height 14
checkbox input "true"
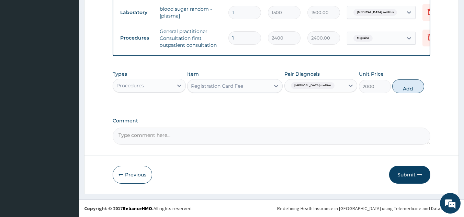
click at [400, 88] on button "Add" at bounding box center [408, 86] width 32 height 14
type input "0"
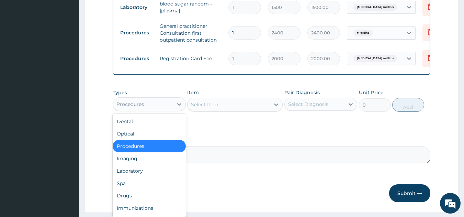
click at [158, 108] on div "Procedures" at bounding box center [143, 103] width 60 height 11
click at [130, 176] on div "Laboratory" at bounding box center [149, 170] width 73 height 12
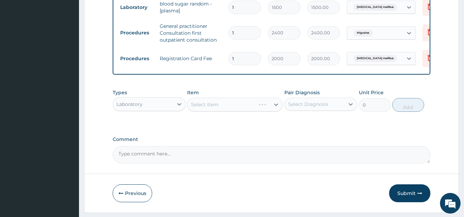
click at [214, 110] on div "Select Item" at bounding box center [234, 104] width 95 height 14
click at [217, 108] on div "Select Item" at bounding box center [204, 104] width 27 height 7
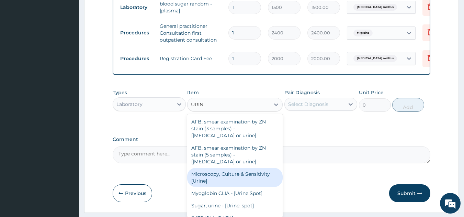
type input "URINA"
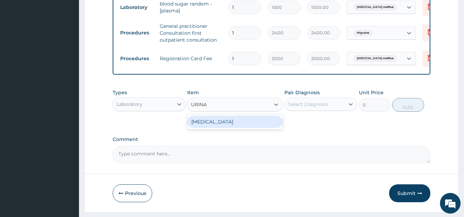
click at [224, 127] on div "URINALYSIS" at bounding box center [234, 121] width 95 height 12
type input "2000"
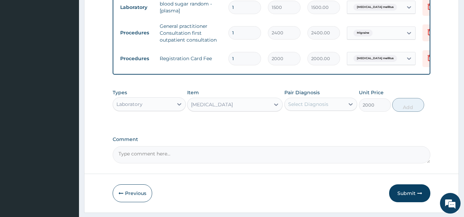
click at [301, 107] on div "Select Diagnosis" at bounding box center [308, 104] width 40 height 7
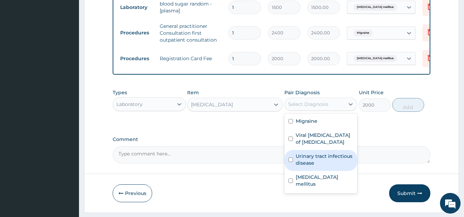
click at [316, 163] on label "Urinary tract infectious disease" at bounding box center [324, 159] width 58 height 14
checkbox input "true"
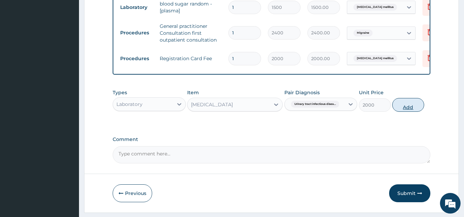
click at [410, 110] on button "Add" at bounding box center [408, 105] width 32 height 14
type input "0"
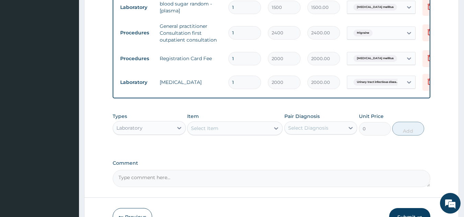
click at [212, 130] on div "Select Item" at bounding box center [204, 128] width 27 height 7
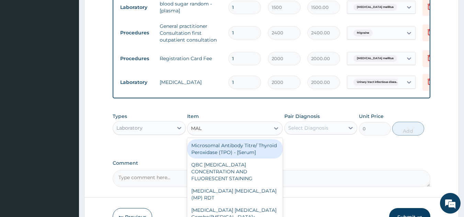
type input "MALA"
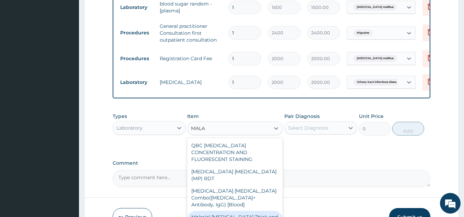
click at [210, 210] on div "Malarial Parasite Thick and thin films - [Blood]" at bounding box center [234, 219] width 95 height 19
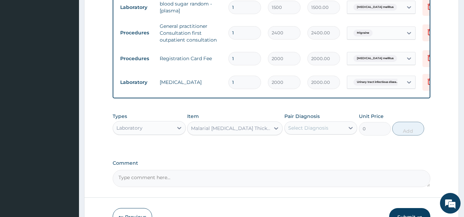
type input "1500"
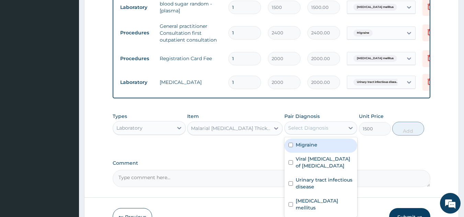
click at [296, 131] on div "Select Diagnosis" at bounding box center [308, 127] width 40 height 7
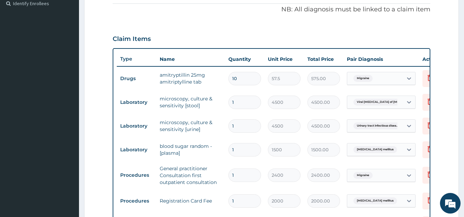
scroll to position [18, 0]
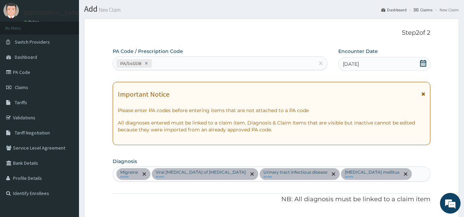
click at [365, 169] on div "Migraine query Viral enteritis of intestine query Urinary tract infectious dise…" at bounding box center [271, 173] width 317 height 14
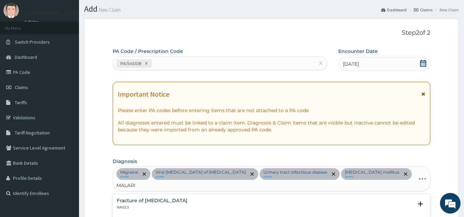
type input "MALARIA"
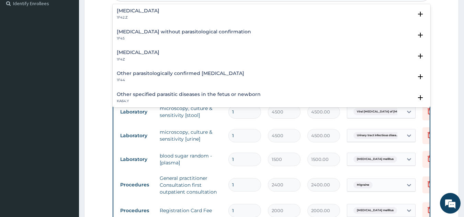
click at [133, 50] on h4 "Malaria, unspecified" at bounding box center [138, 52] width 43 height 5
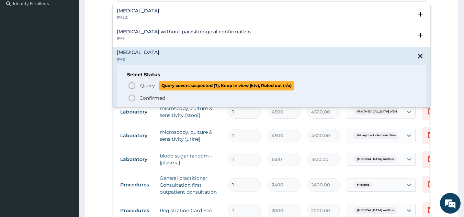
click at [132, 81] on icon "status option query" at bounding box center [132, 85] width 8 height 8
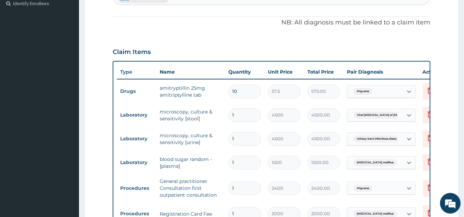
scroll to position [18, 0]
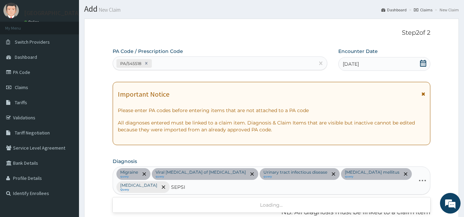
type input "SEPSIS"
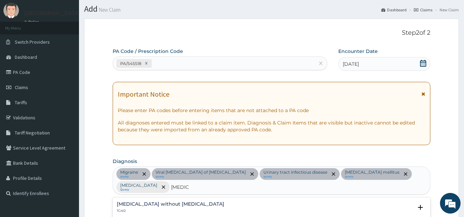
click at [135, 201] on h4 "Sepsis without septic shock" at bounding box center [170, 203] width 107 height 5
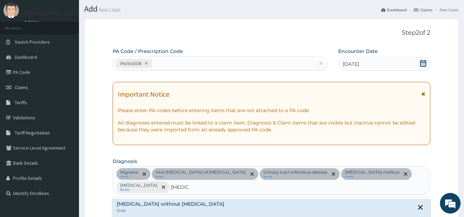
scroll to position [207, 0]
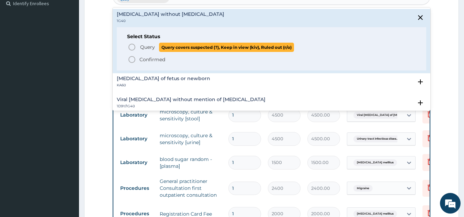
click at [130, 44] on icon "status option query" at bounding box center [132, 47] width 8 height 8
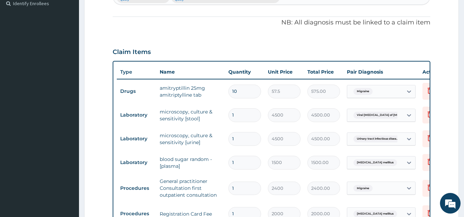
scroll to position [397, 0]
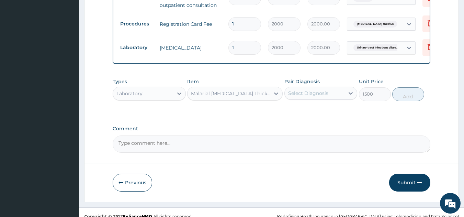
click at [299, 96] on div "Select Diagnosis" at bounding box center [308, 93] width 40 height 7
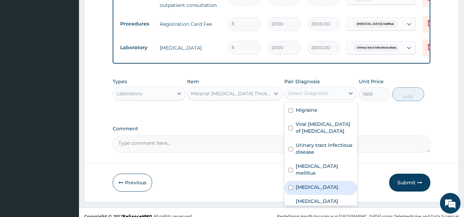
click at [303, 185] on label "Malaria, unspecified" at bounding box center [316, 186] width 43 height 7
checkbox input "true"
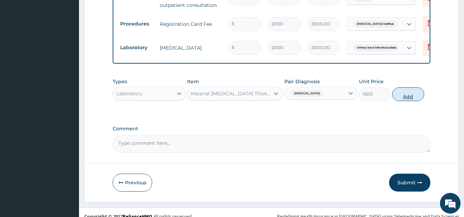
click at [408, 97] on button "Add" at bounding box center [408, 94] width 32 height 14
type input "0"
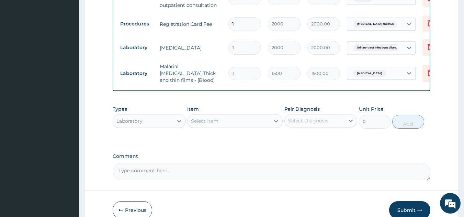
click at [203, 123] on div "Select Item" at bounding box center [204, 120] width 27 height 7
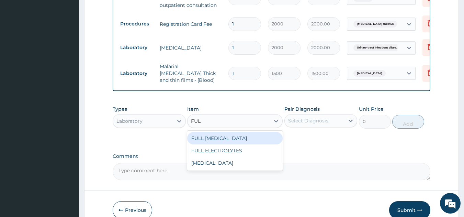
type input "FULL"
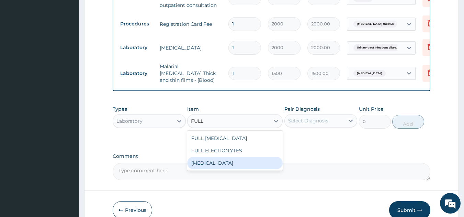
click at [201, 166] on div "FULL BLOOD COUNT" at bounding box center [234, 162] width 95 height 12
type input "5000"
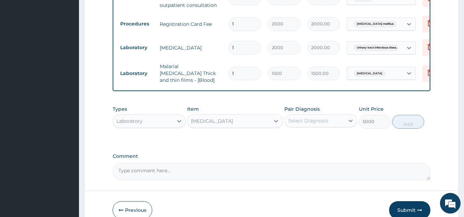
click at [300, 121] on div "Select Diagnosis" at bounding box center [308, 120] width 40 height 7
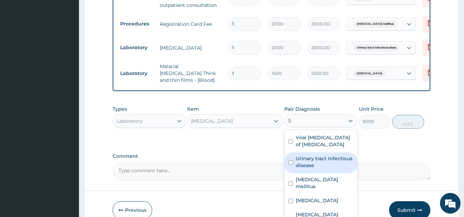
type input "SE"
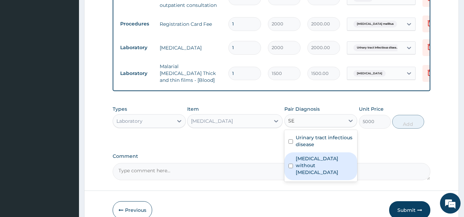
click at [315, 161] on label "Sepsis without septic shock" at bounding box center [324, 165] width 58 height 21
checkbox input "true"
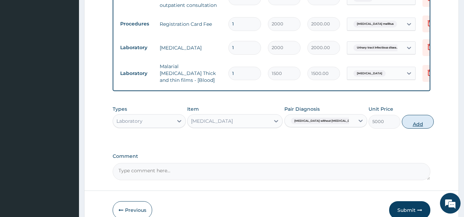
click at [404, 120] on button "Add" at bounding box center [417, 122] width 32 height 14
type input "0"
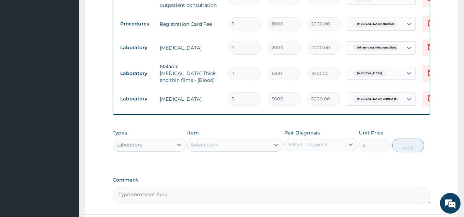
click at [200, 148] on div "Select Item" at bounding box center [204, 144] width 27 height 7
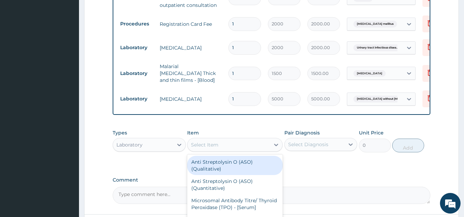
click at [123, 146] on div "Laboratory" at bounding box center [129, 144] width 26 height 7
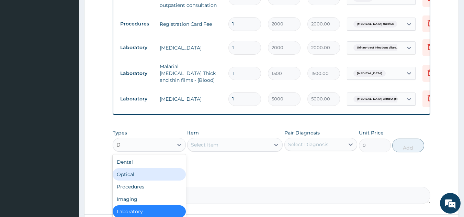
type input "DR"
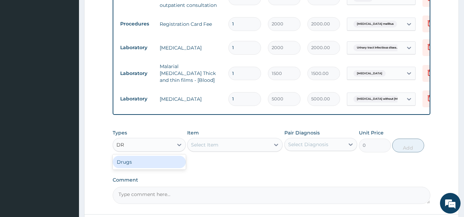
click at [126, 167] on div "Drugs" at bounding box center [149, 161] width 73 height 12
click at [221, 140] on div "Select Item" at bounding box center [234, 145] width 95 height 14
click at [218, 143] on div "Select Item" at bounding box center [234, 145] width 95 height 14
click at [212, 146] on div "Select Item" at bounding box center [204, 144] width 27 height 7
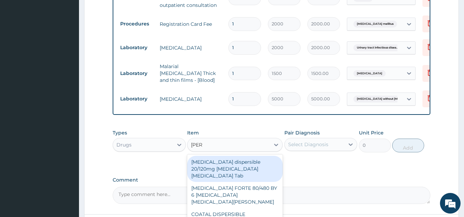
type input "COART"
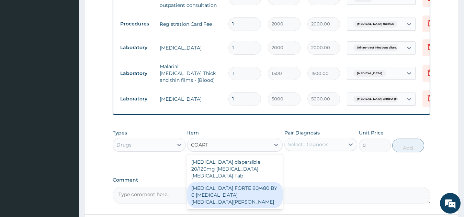
click at [231, 183] on div "COARTEM FORTE 80/480 BY 6 Artemether Lumefantrine Pck" at bounding box center [234, 195] width 95 height 26
type input "3220"
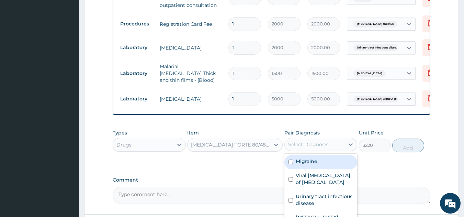
click at [298, 148] on div "Select Diagnosis" at bounding box center [308, 144] width 40 height 7
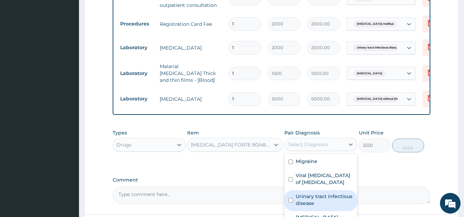
type input "M"
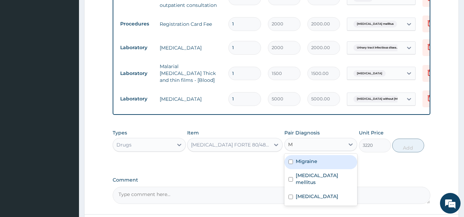
click at [333, 193] on label "Malaria, unspecified" at bounding box center [316, 196] width 43 height 7
checkbox input "true"
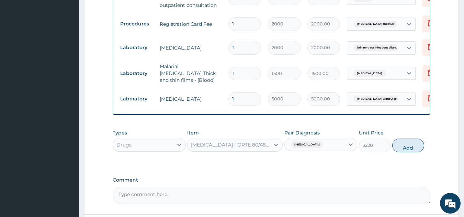
click at [409, 147] on button "Add" at bounding box center [408, 145] width 32 height 14
type input "0"
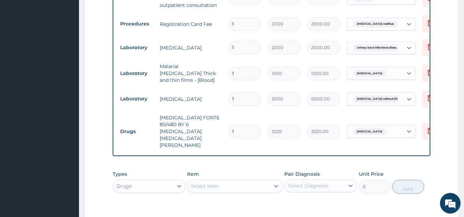
click at [235, 180] on div "Select Item" at bounding box center [228, 185] width 82 height 11
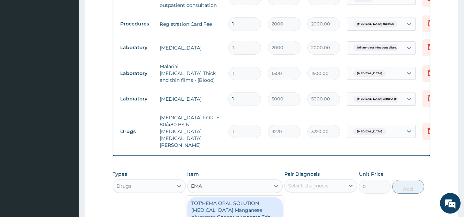
type input "EMAL"
click at [234, 197] on div "Emal injection 150mg Arteether Amp" at bounding box center [234, 206] width 95 height 19
type input "839.5"
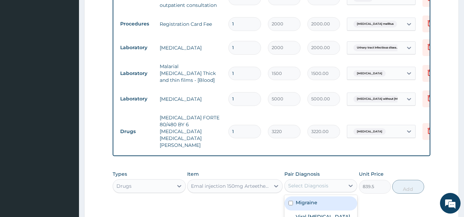
click at [294, 182] on div "Select Diagnosis" at bounding box center [308, 185] width 40 height 7
type input "MA"
click at [303, 199] on label "Malaria, unspecified" at bounding box center [316, 202] width 43 height 7
checkbox input "true"
click at [400, 179] on button "Add" at bounding box center [408, 186] width 32 height 14
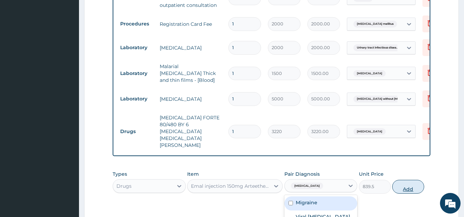
type input "0"
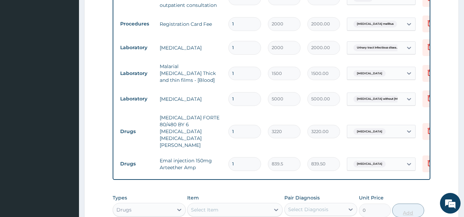
type input "0.00"
type input "3"
type input "2518.50"
type input "3"
click at [194, 206] on div "Select Item" at bounding box center [204, 209] width 27 height 7
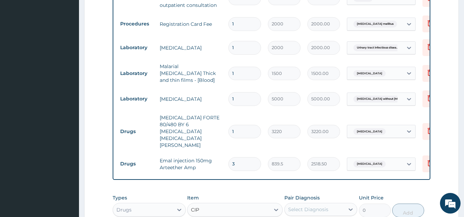
type input "CIPR"
type input "201.25"
click at [301, 206] on div "Select Diagnosis" at bounding box center [308, 209] width 40 height 7
type input "SEP"
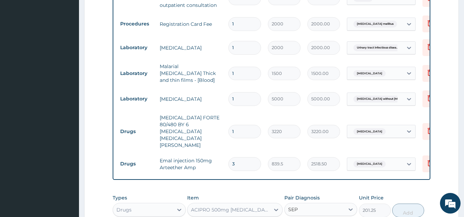
checkbox input "true"
click at [402, 203] on button "Add" at bounding box center [417, 210] width 32 height 14
type input "0"
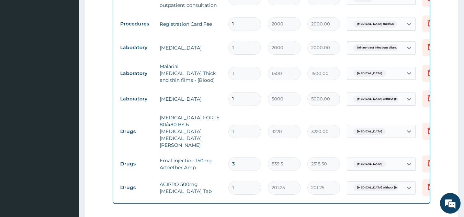
type input "14"
type input "2817.50"
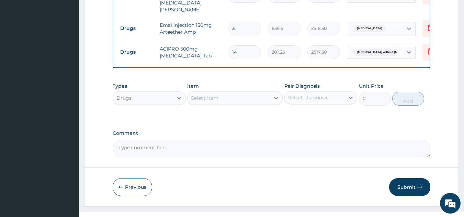
type input "14"
click at [228, 92] on div "Select Item" at bounding box center [228, 97] width 82 height 11
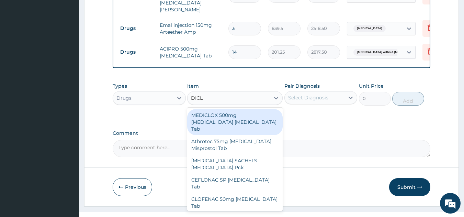
type input "DICLO"
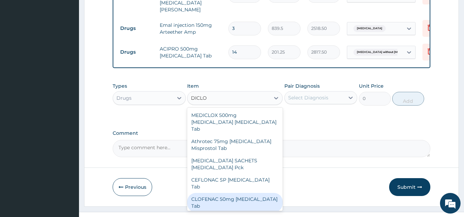
drag, startPoint x: 224, startPoint y: 159, endPoint x: 231, endPoint y: 169, distance: 12.6
click at [231, 169] on div "MEDICLOX 500mg Ampicillin Cloxacillin Tab Athrotec 75mg Diclofenac Misprostol T…" at bounding box center [234, 158] width 95 height 103
click at [231, 193] on div "CLOFENAC 50mg Diclofenac Tab" at bounding box center [234, 202] width 95 height 19
type input "36.8"
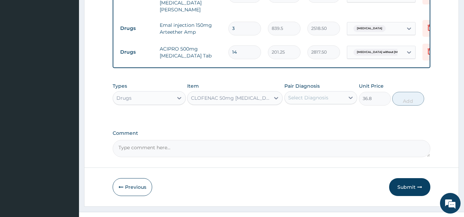
click at [320, 92] on div "Select Diagnosis" at bounding box center [314, 97] width 60 height 11
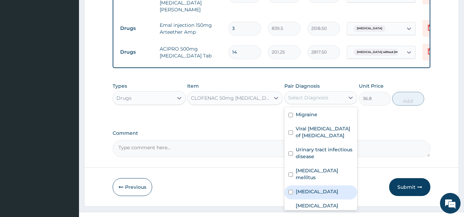
click at [313, 188] on label "Malaria, unspecified" at bounding box center [316, 191] width 43 height 7
checkbox input "true"
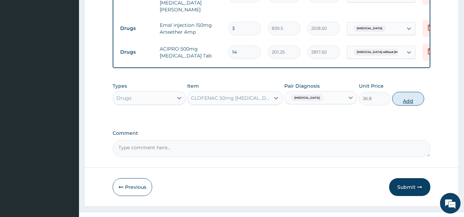
click at [407, 92] on button "Add" at bounding box center [408, 99] width 32 height 14
type input "0"
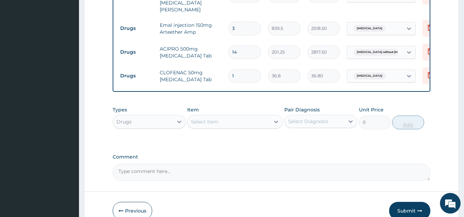
type input "10"
type input "368.00"
type input "10"
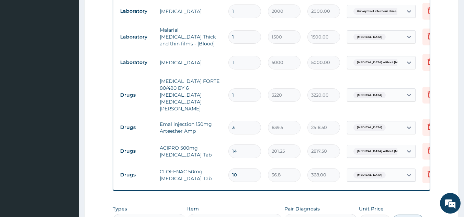
scroll to position [556, 0]
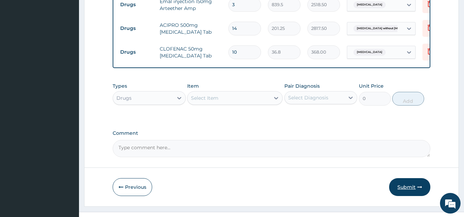
click at [404, 178] on button "Submit" at bounding box center [409, 187] width 41 height 18
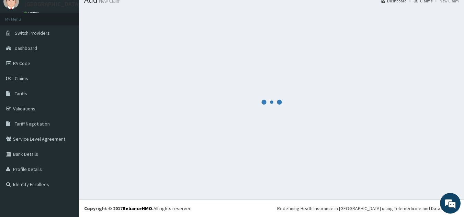
scroll to position [27, 0]
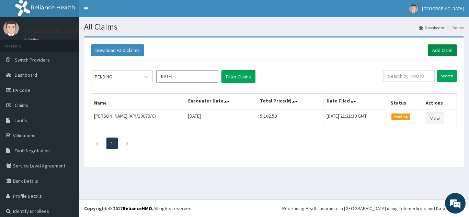
click at [431, 52] on link "Add Claim" at bounding box center [442, 50] width 29 height 12
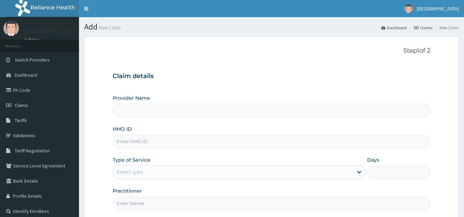
click at [158, 139] on input "HMO ID" at bounding box center [272, 141] width 318 height 13
type input "SFA"
type input "[GEOGRAPHIC_DATA]"
type input "SFA/11169/A"
click at [144, 170] on div "Select type" at bounding box center [233, 171] width 240 height 11
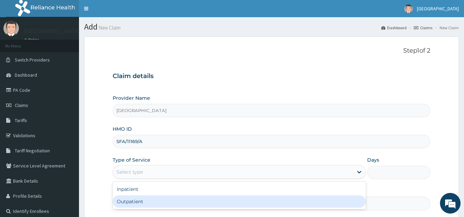
click at [128, 199] on div "Outpatient" at bounding box center [239, 201] width 253 height 12
type input "1"
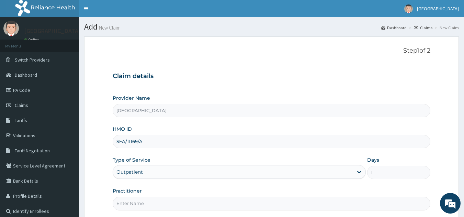
click at [164, 199] on input "Practitioner" at bounding box center [272, 202] width 318 height 13
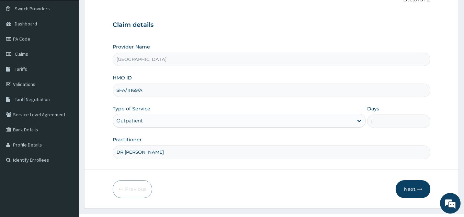
scroll to position [66, 0]
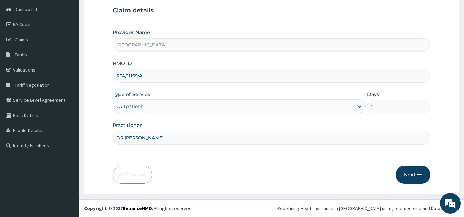
type input "DR [PERSON_NAME]"
click at [410, 173] on button "Next" at bounding box center [412, 174] width 35 height 18
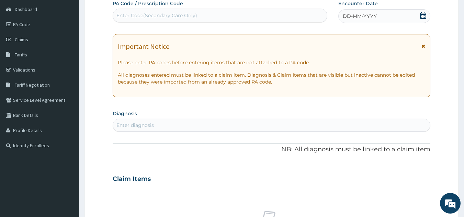
click at [349, 15] on span "DD-MM-YYYY" at bounding box center [359, 16] width 34 height 7
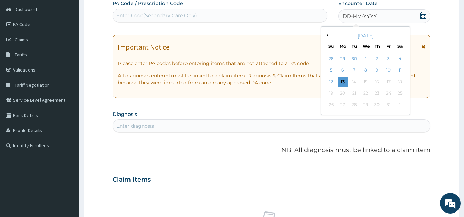
click at [327, 34] on button "Previous Month" at bounding box center [326, 35] width 3 height 3
click at [389, 93] on div "26" at bounding box center [388, 93] width 10 height 10
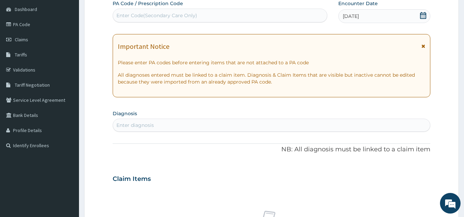
click at [174, 126] on div "Enter diagnosis" at bounding box center [271, 124] width 317 height 11
type input "UTI"
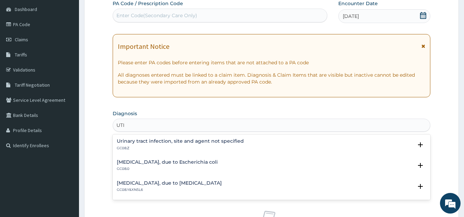
click at [137, 142] on h4 "Urinary tract infection, site and agent not specified" at bounding box center [180, 140] width 127 height 5
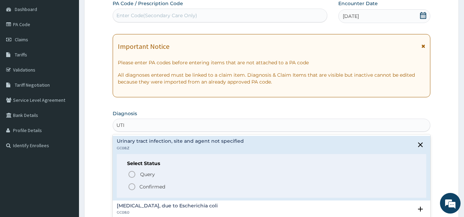
click at [130, 187] on icon "status option filled" at bounding box center [132, 186] width 8 height 8
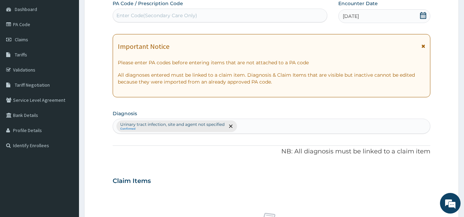
scroll to position [255, 0]
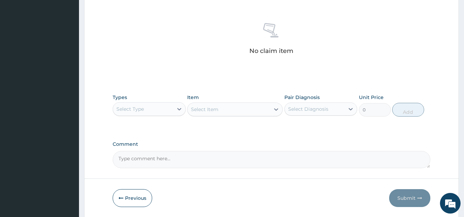
click at [139, 111] on div "Select Type" at bounding box center [129, 108] width 27 height 7
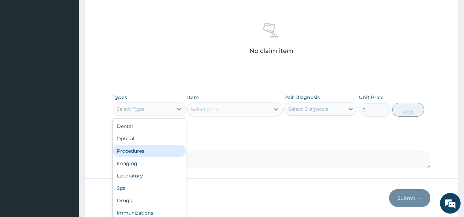
click at [136, 153] on div "Procedures" at bounding box center [149, 150] width 73 height 12
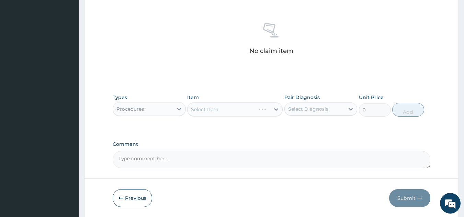
click at [206, 109] on div "Select Item" at bounding box center [234, 109] width 95 height 14
click at [209, 109] on div "Select Item" at bounding box center [234, 109] width 95 height 14
click at [210, 108] on div "Select Item" at bounding box center [204, 109] width 27 height 7
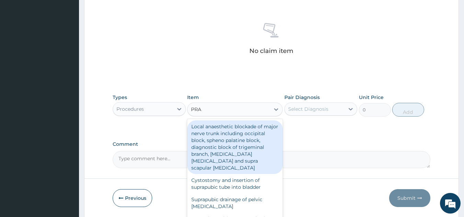
type input "PRAC"
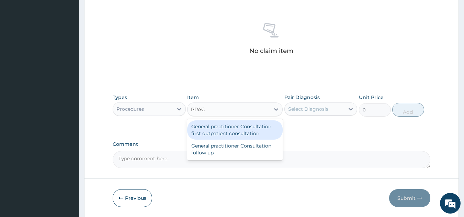
click at [230, 129] on div "General practitioner Consultation first outpatient consultation" at bounding box center [234, 129] width 95 height 19
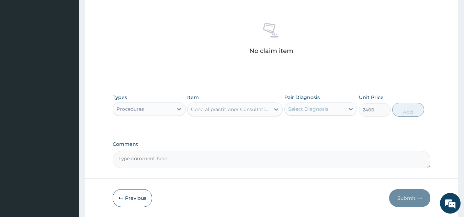
type input "2400"
click at [317, 107] on div "Select Diagnosis" at bounding box center [308, 108] width 40 height 7
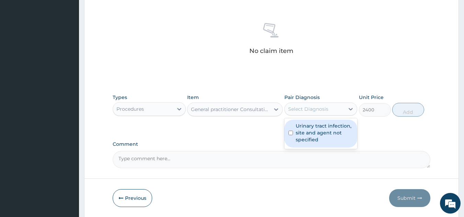
click at [310, 133] on label "Urinary tract infection, site and agent not specified" at bounding box center [324, 132] width 58 height 21
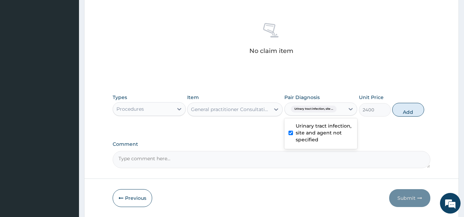
click at [290, 131] on input "checkbox" at bounding box center [290, 132] width 4 height 4
checkbox input "false"
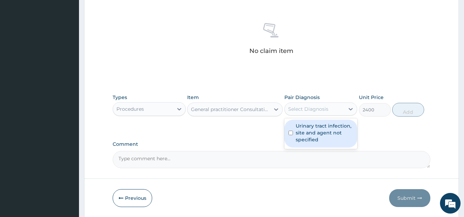
click at [220, 109] on div "General practitioner Consultation first outpatient consultation" at bounding box center [231, 109] width 80 height 7
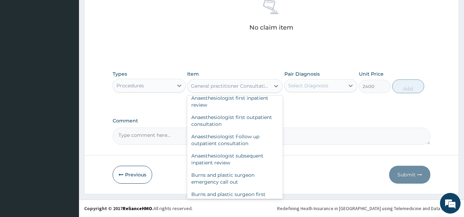
scroll to position [29981, 0]
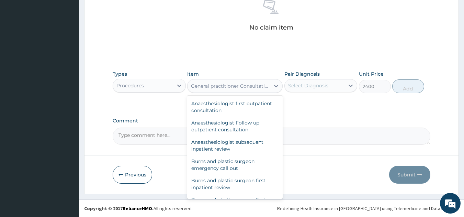
type input "2000"
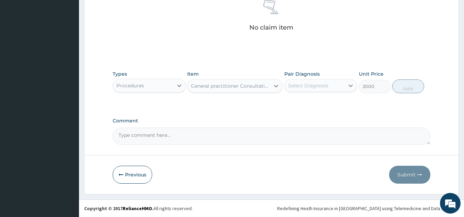
click at [319, 82] on div "Select Diagnosis" at bounding box center [308, 85] width 40 height 7
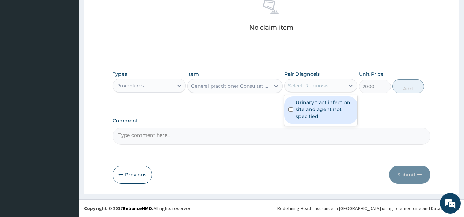
click at [316, 106] on label "Urinary tract infection, site and agent not specified" at bounding box center [324, 109] width 58 height 21
checkbox input "true"
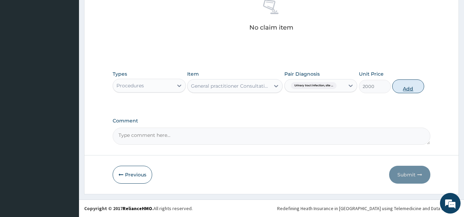
click at [407, 84] on button "Add" at bounding box center [408, 86] width 32 height 14
type input "0"
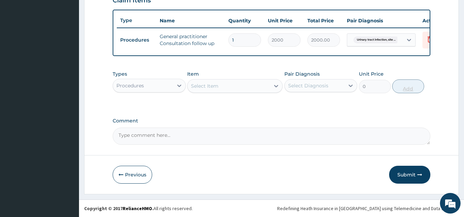
scroll to position [251, 0]
click at [402, 174] on button "Submit" at bounding box center [409, 174] width 41 height 18
